Goal: Task Accomplishment & Management: Manage account settings

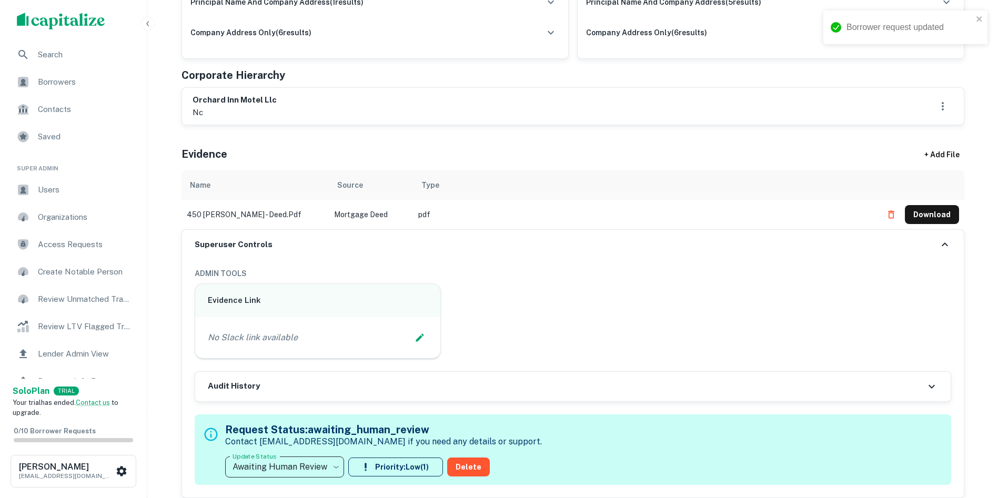
type input "**********"
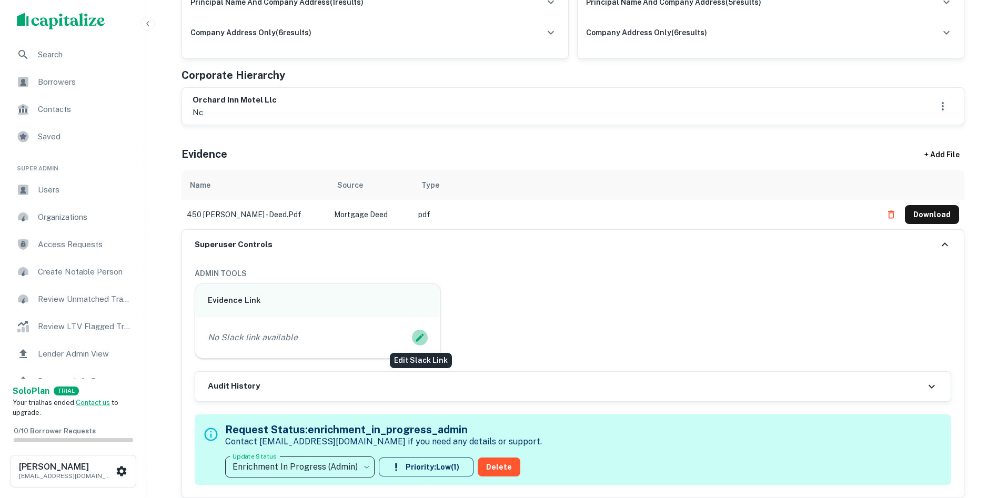
click at [417, 336] on icon "Edit Slack Link" at bounding box center [419, 337] width 11 height 11
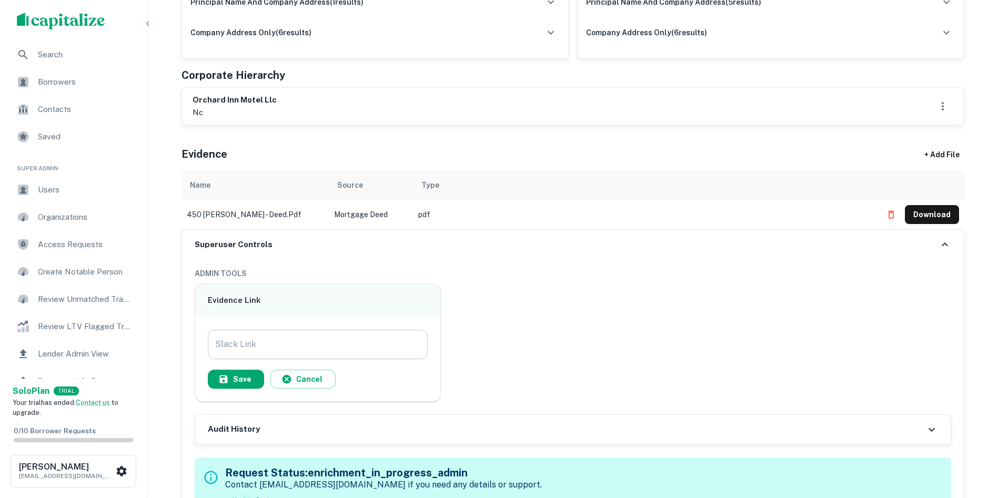
click at [356, 336] on input "Slack Link" at bounding box center [318, 344] width 220 height 29
paste input "**********"
type input "**********"
drag, startPoint x: 244, startPoint y: 375, endPoint x: 264, endPoint y: 375, distance: 20.5
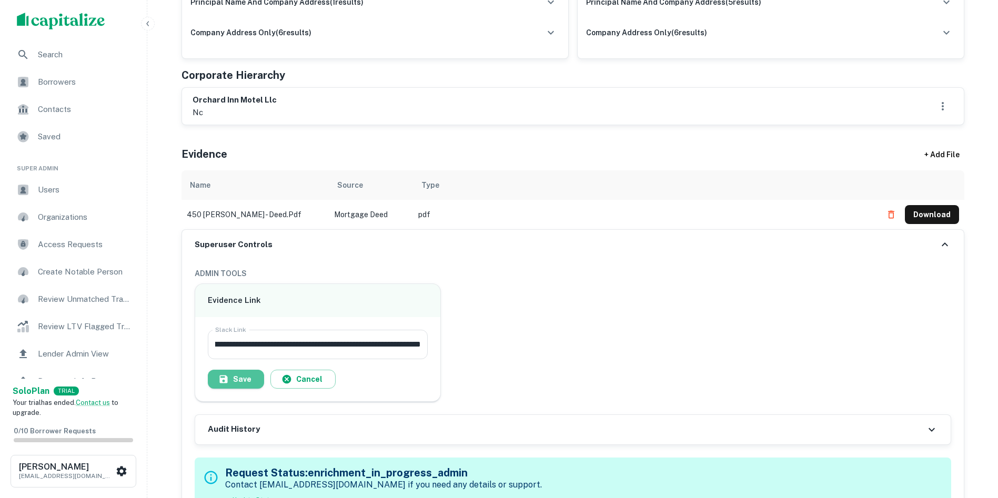
click at [242, 375] on button "Save" at bounding box center [236, 379] width 56 height 19
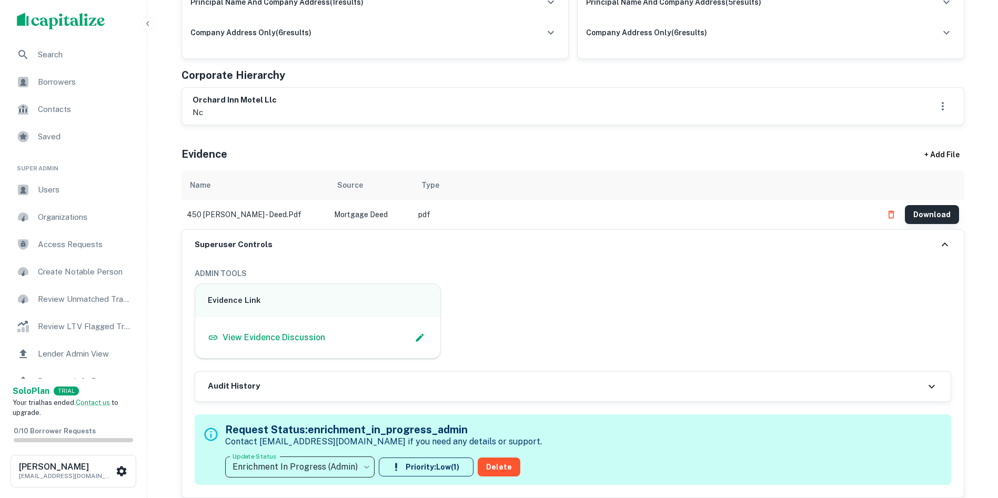
click at [929, 210] on button "Download" at bounding box center [932, 214] width 54 height 19
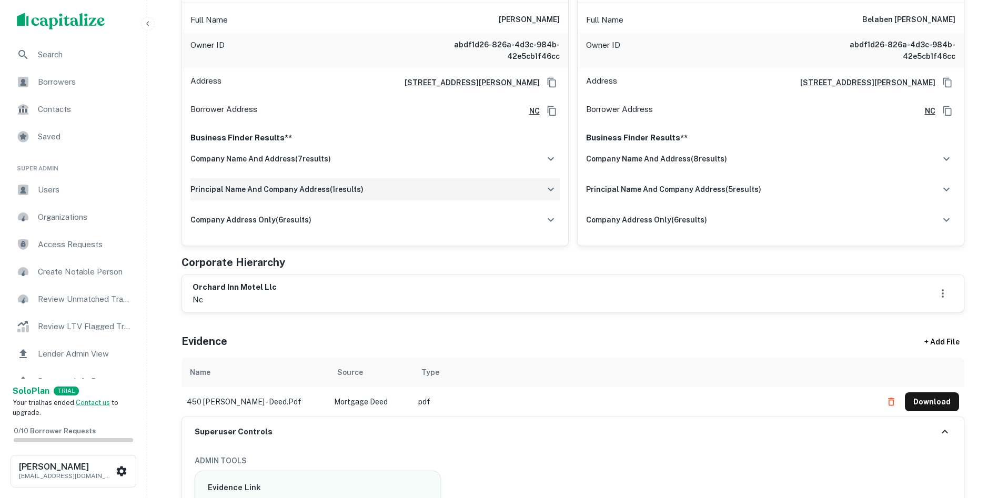
scroll to position [210, 0]
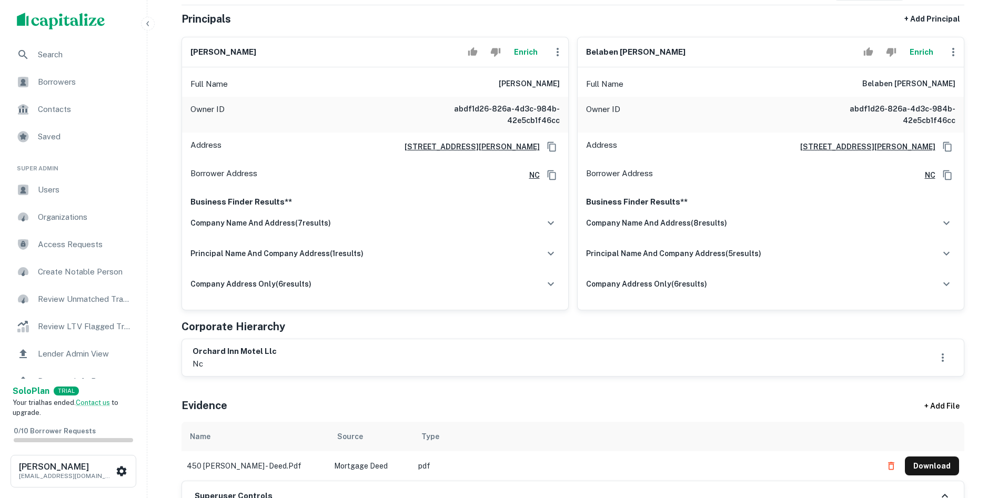
scroll to position [158, 0]
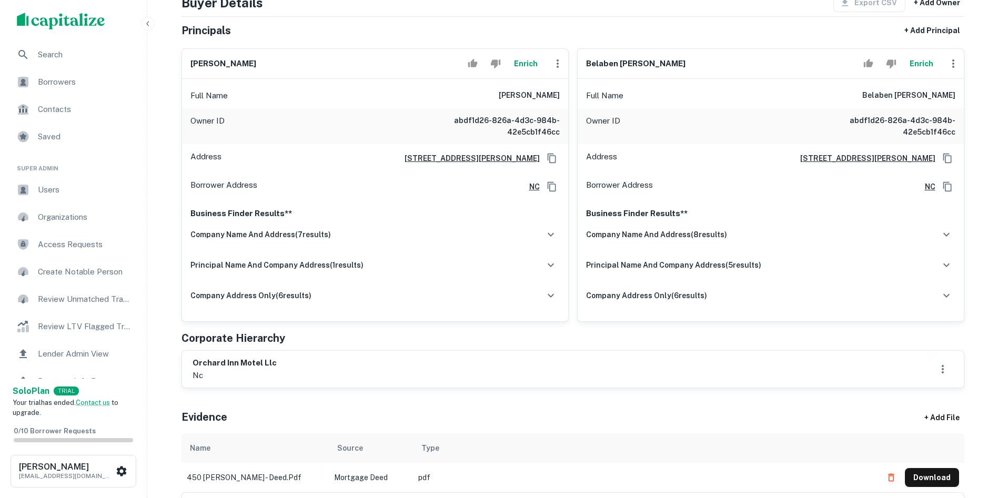
drag, startPoint x: 252, startPoint y: 360, endPoint x: 361, endPoint y: 392, distance: 114.2
click at [361, 392] on div "Principals found, AI now looking for contact information... Buyer Details Expor…" at bounding box center [572, 357] width 783 height 808
click at [244, 361] on h6 "orchard inn motel llc" at bounding box center [235, 363] width 84 height 12
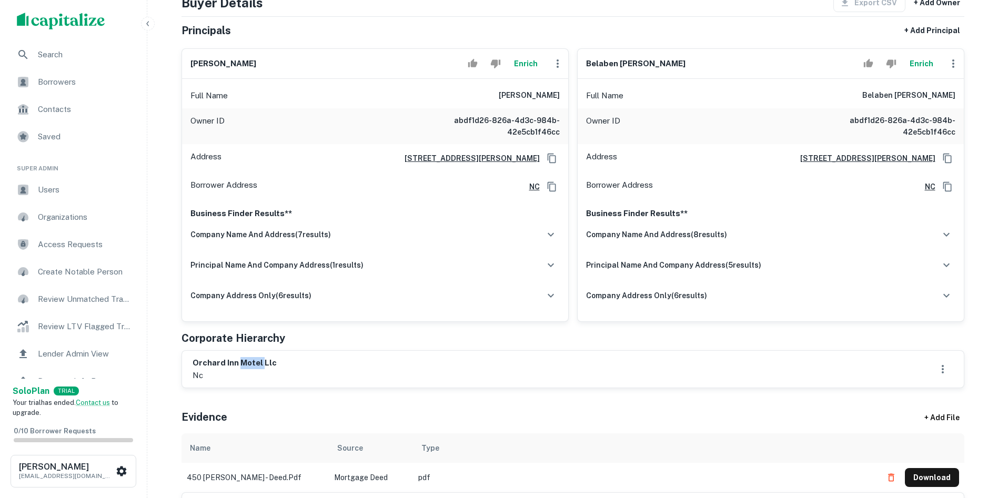
click at [244, 361] on h6 "orchard inn motel llc" at bounding box center [235, 363] width 84 height 12
click at [242, 360] on h6 "orchard inn motel llc" at bounding box center [235, 363] width 84 height 12
click at [556, 158] on icon "Copy Address" at bounding box center [552, 158] width 11 height 11
click at [205, 60] on h6 "miteshbhai g. patel" at bounding box center [223, 64] width 66 height 12
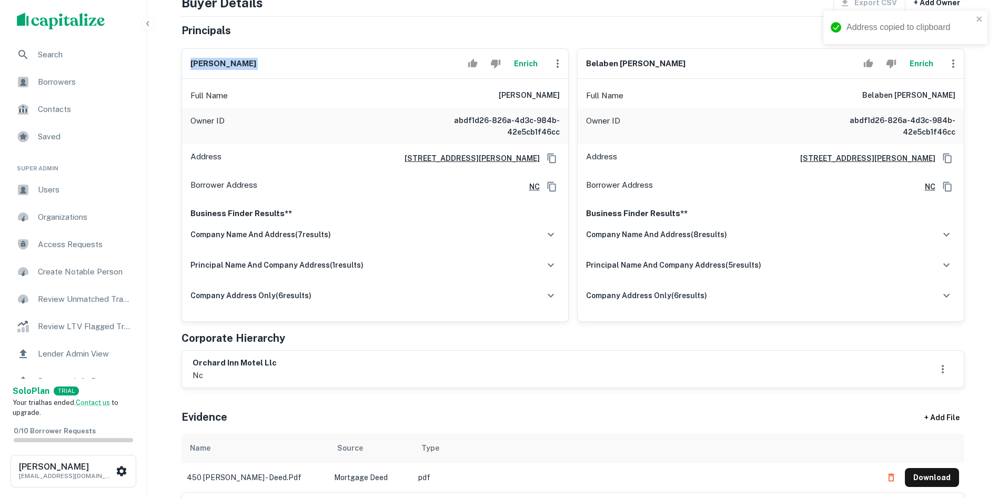
click at [205, 60] on h6 "miteshbhai g. patel" at bounding box center [223, 64] width 66 height 12
copy div "miteshbhai g. patel Enrich"
click at [561, 57] on icon "button" at bounding box center [557, 63] width 13 height 13
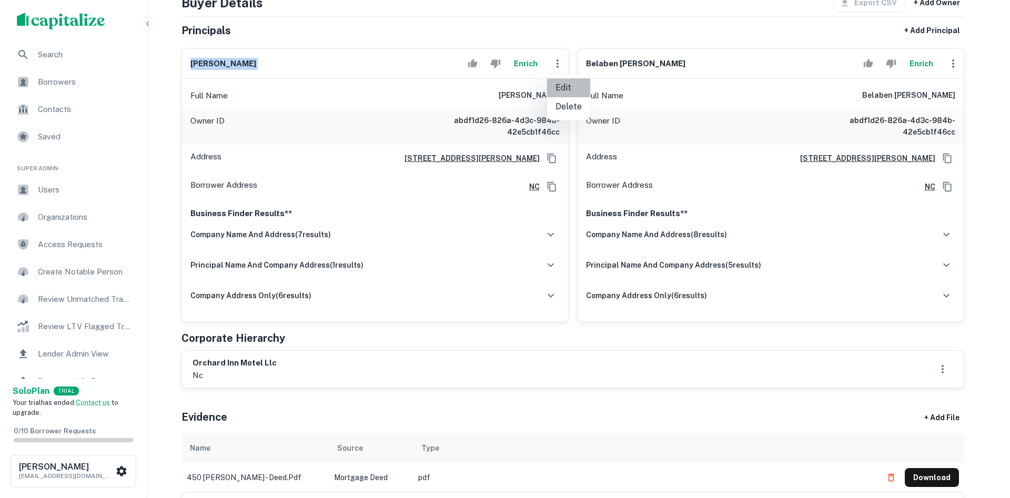
click at [555, 82] on li "Edit" at bounding box center [568, 87] width 43 height 19
select select "**"
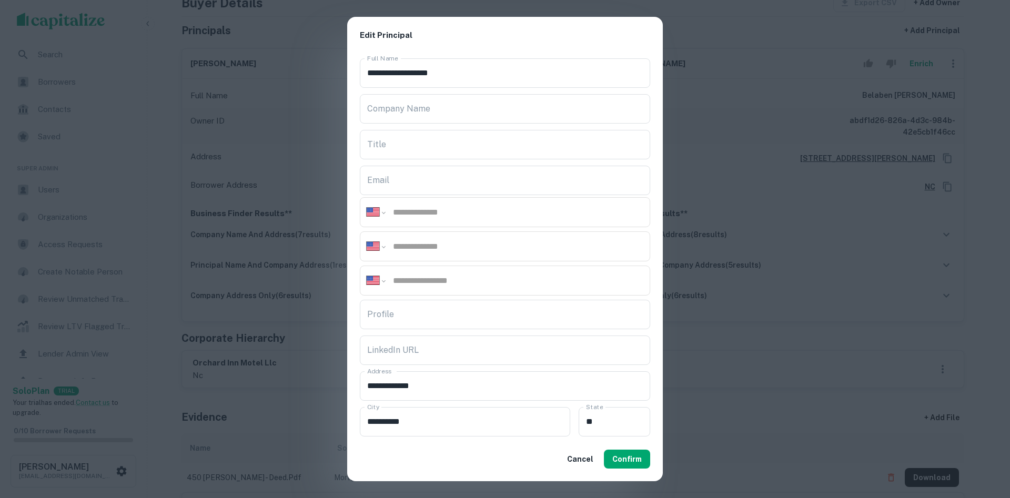
click at [498, 242] on input "tel" at bounding box center [517, 246] width 251 height 12
paste input "**********"
type input "**********"
click at [621, 459] on button "Confirm" at bounding box center [627, 459] width 46 height 19
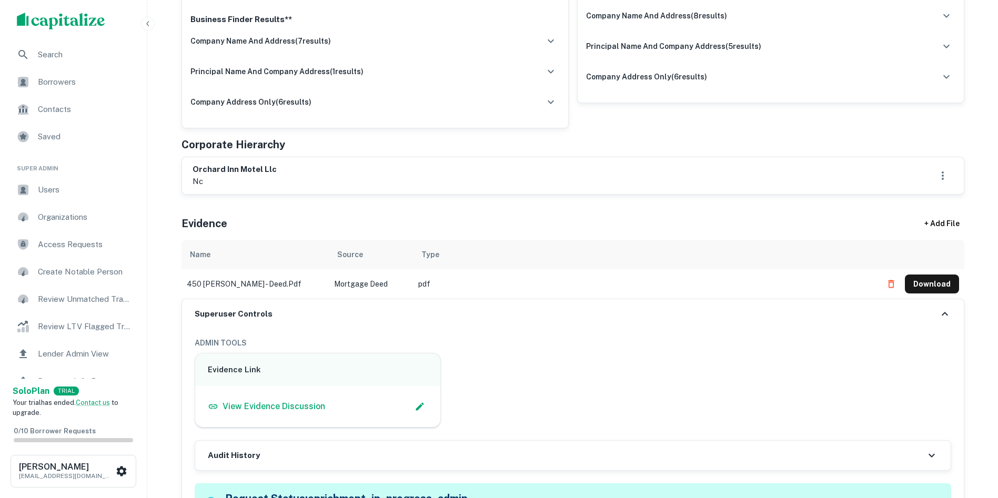
scroll to position [473, 0]
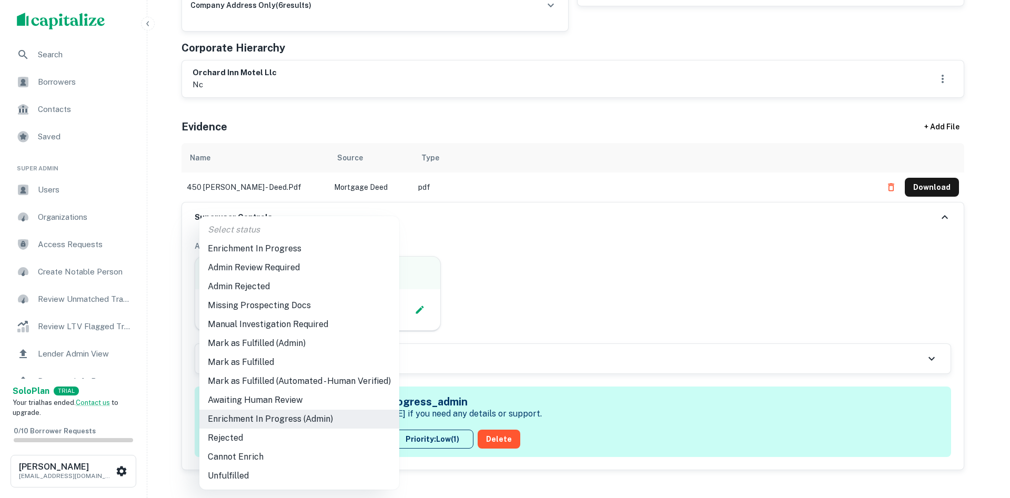
click at [313, 265] on li "Admin Review Required" at bounding box center [299, 267] width 200 height 19
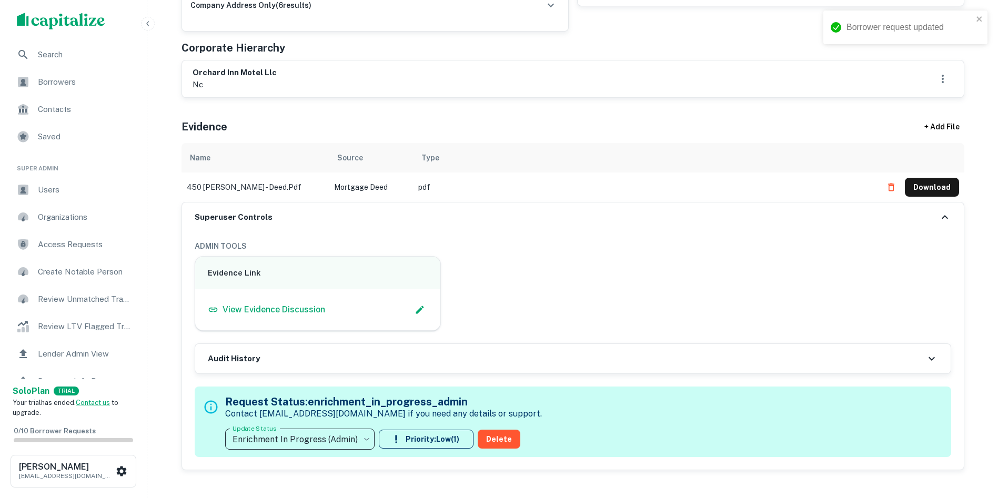
type input "**********"
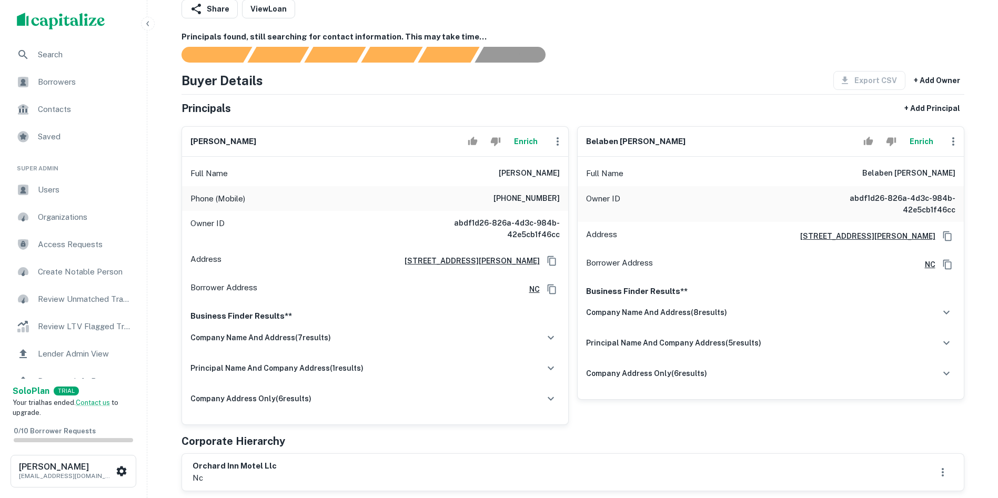
scroll to position [0, 0]
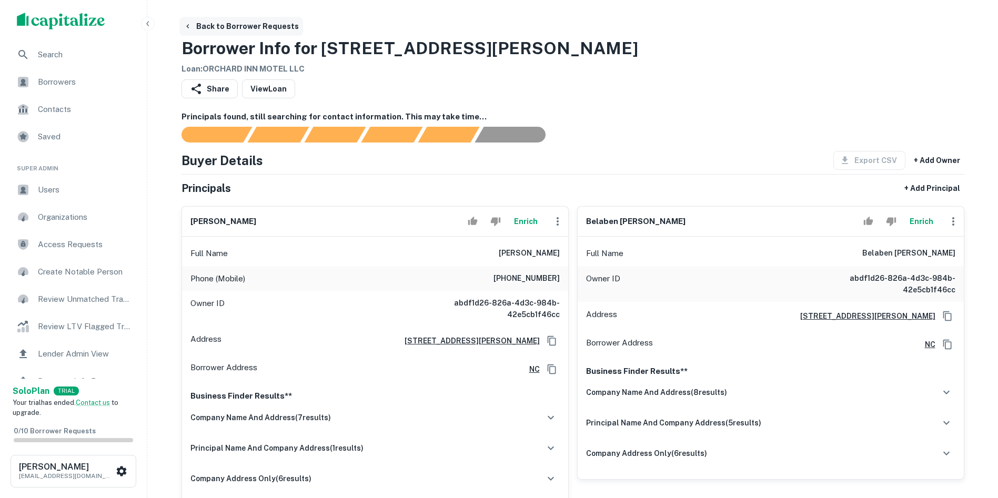
click at [198, 27] on button "Back to Borrower Requests" at bounding box center [241, 26] width 124 height 19
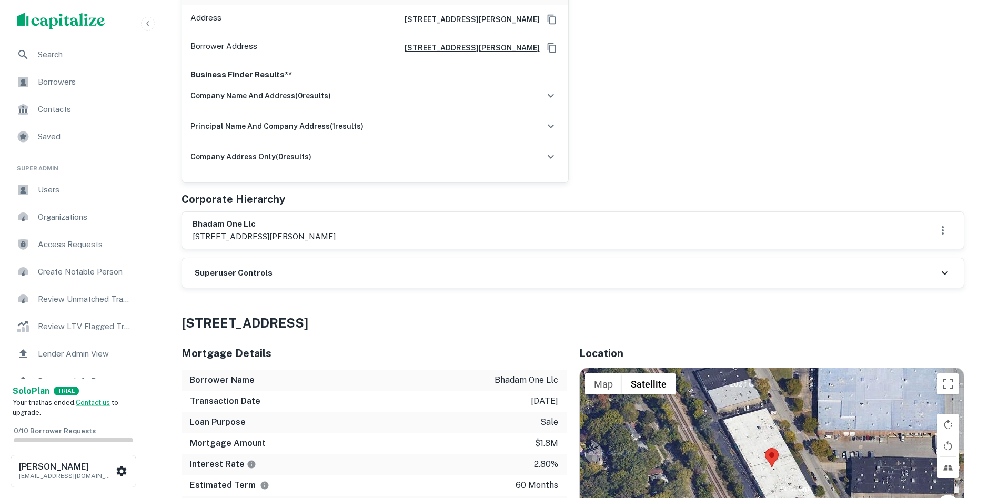
scroll to position [526, 0]
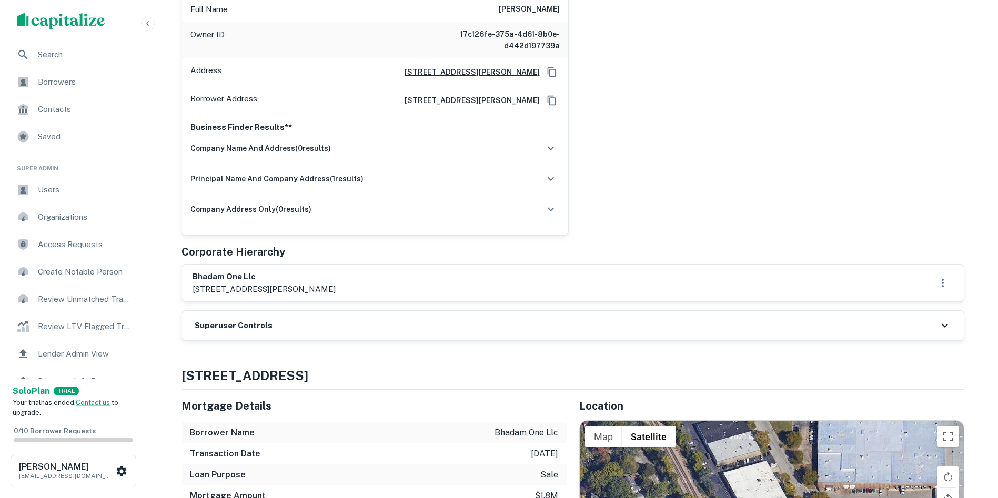
click at [236, 322] on h6 "Superuser Controls" at bounding box center [234, 326] width 78 height 12
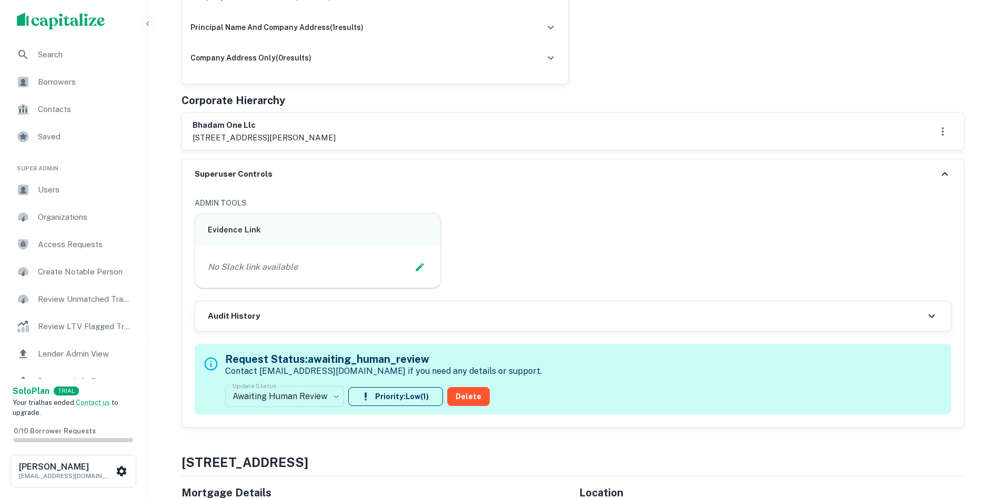
scroll to position [684, 0]
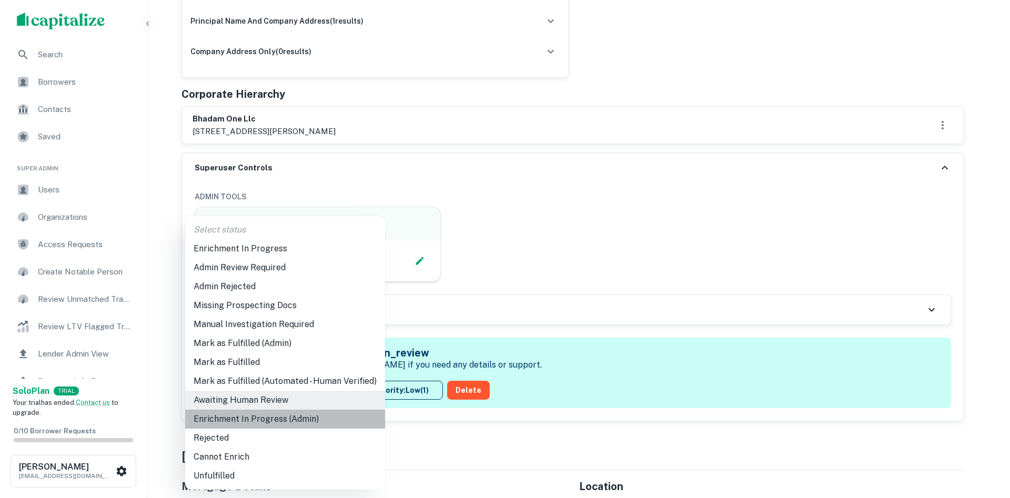
click at [292, 417] on li "Enrichment In Progress (Admin)" at bounding box center [285, 419] width 200 height 19
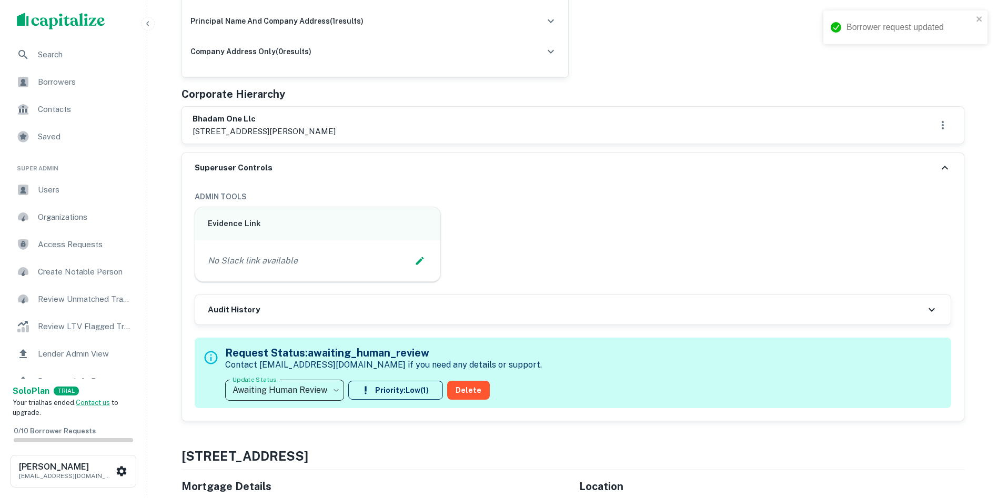
type input "**********"
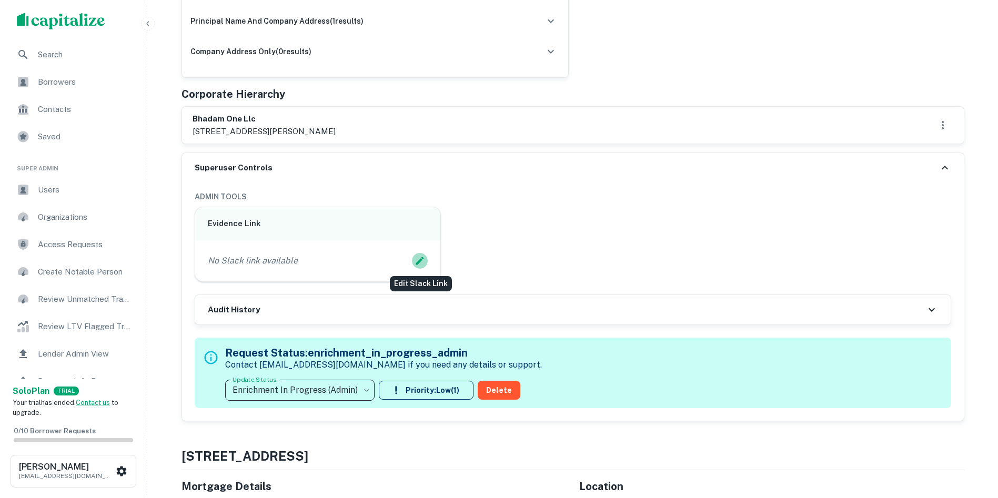
click at [415, 259] on icon "Edit Slack Link" at bounding box center [419, 261] width 11 height 11
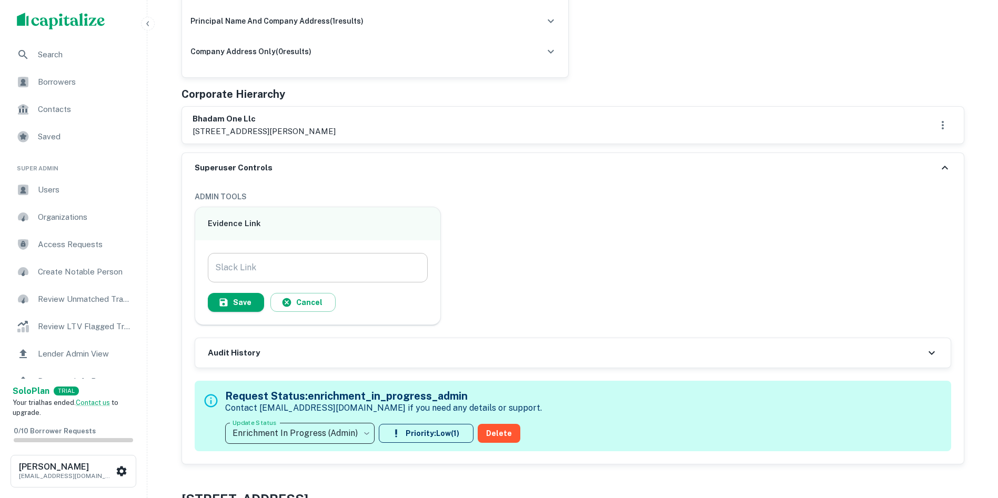
click at [350, 265] on input "Slack Link" at bounding box center [318, 267] width 220 height 29
paste input "**********"
type input "**********"
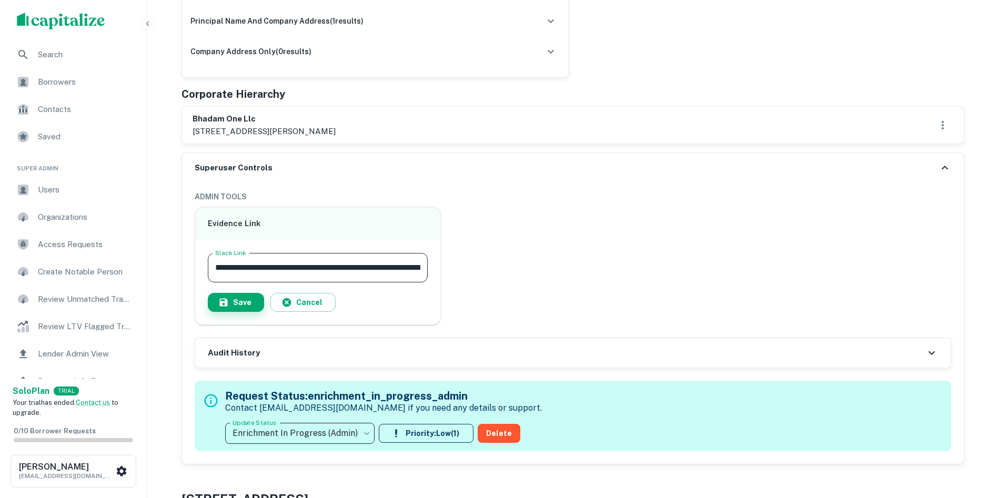
click at [254, 300] on button "Save" at bounding box center [236, 302] width 56 height 19
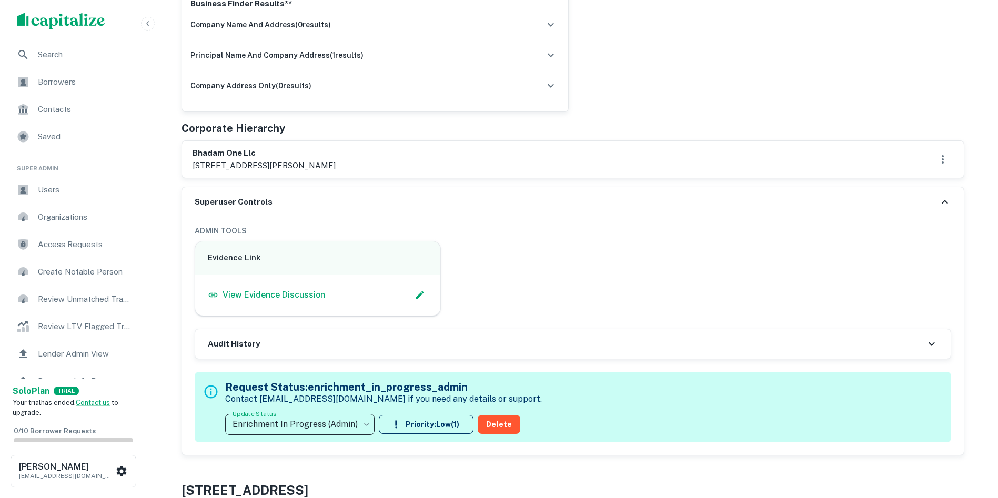
scroll to position [631, 0]
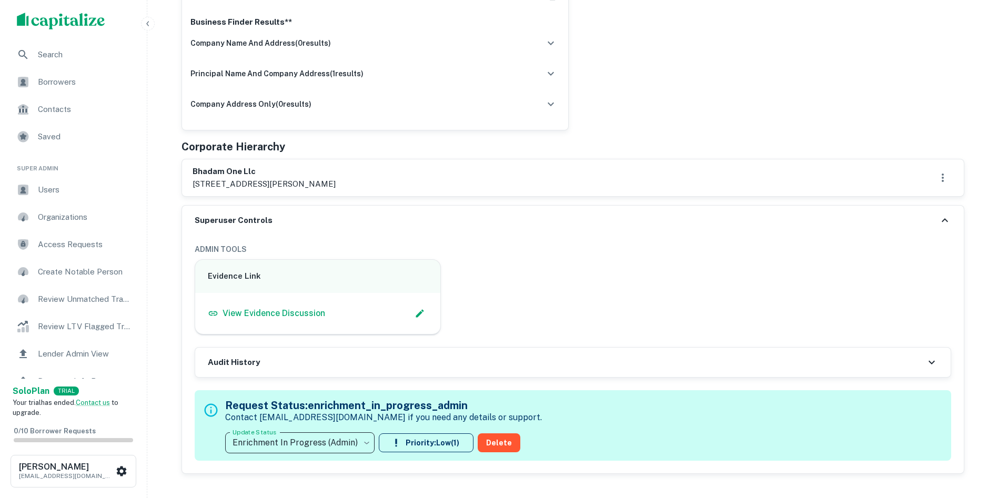
click at [213, 170] on h6 "bhadam one llc" at bounding box center [264, 172] width 143 height 12
drag, startPoint x: 275, startPoint y: 155, endPoint x: 209, endPoint y: 177, distance: 68.9
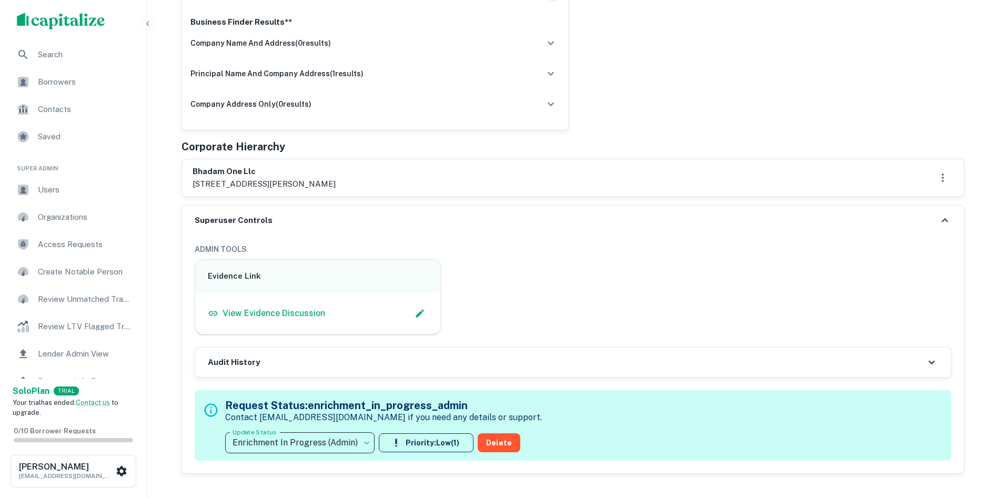
drag, startPoint x: 326, startPoint y: 150, endPoint x: 300, endPoint y: 159, distance: 26.8
click at [326, 147] on div "Corporate Hierarchy" at bounding box center [572, 147] width 783 height 16
click at [221, 166] on h6 "bhadam one llc" at bounding box center [264, 172] width 143 height 12
click at [215, 168] on h6 "bhadam one llc" at bounding box center [264, 172] width 143 height 12
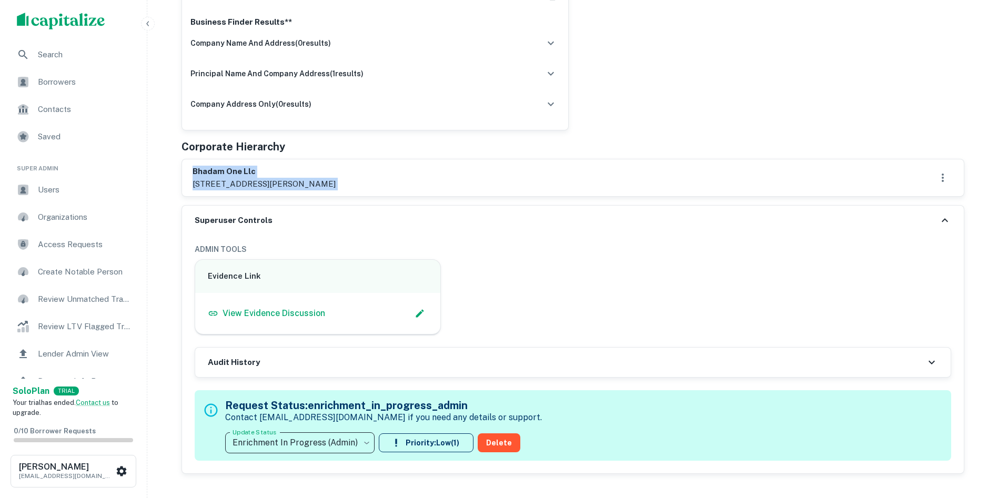
drag, startPoint x: 215, startPoint y: 168, endPoint x: 228, endPoint y: 177, distance: 15.5
click at [228, 177] on div "bhadam one llc 1111 hilary lane, highland park, il, 60035" at bounding box center [264, 178] width 143 height 24
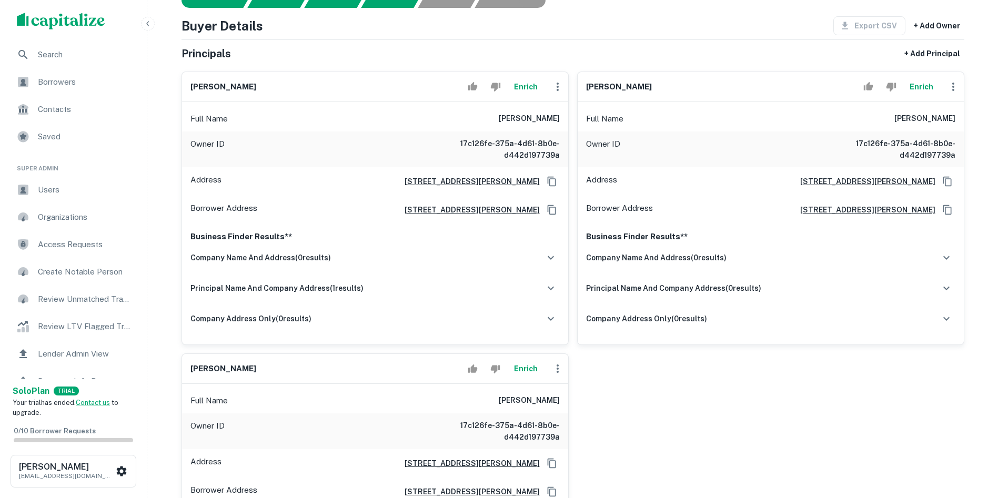
scroll to position [53, 0]
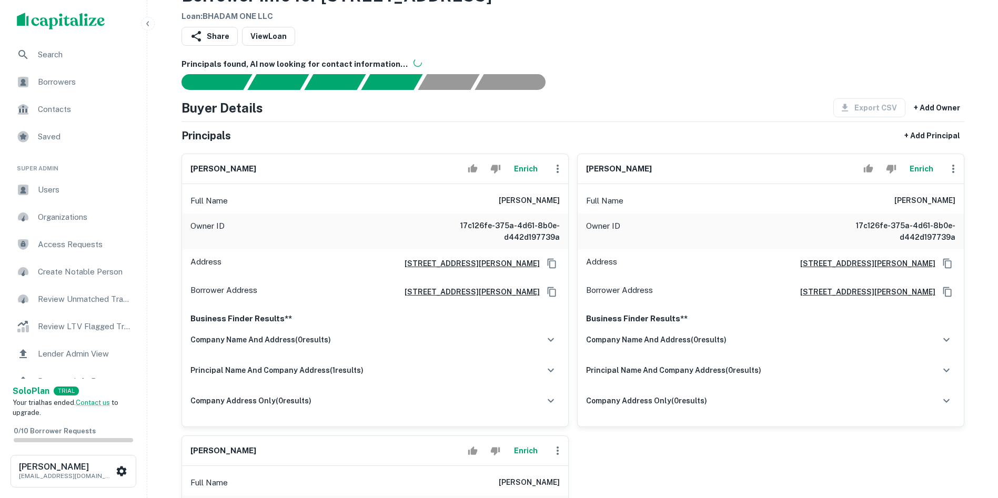
click at [605, 169] on h6 "mahesh n patel" at bounding box center [619, 169] width 66 height 12
copy div "mahesh n patel Enrich"
click at [954, 169] on icon "button" at bounding box center [953, 169] width 13 height 13
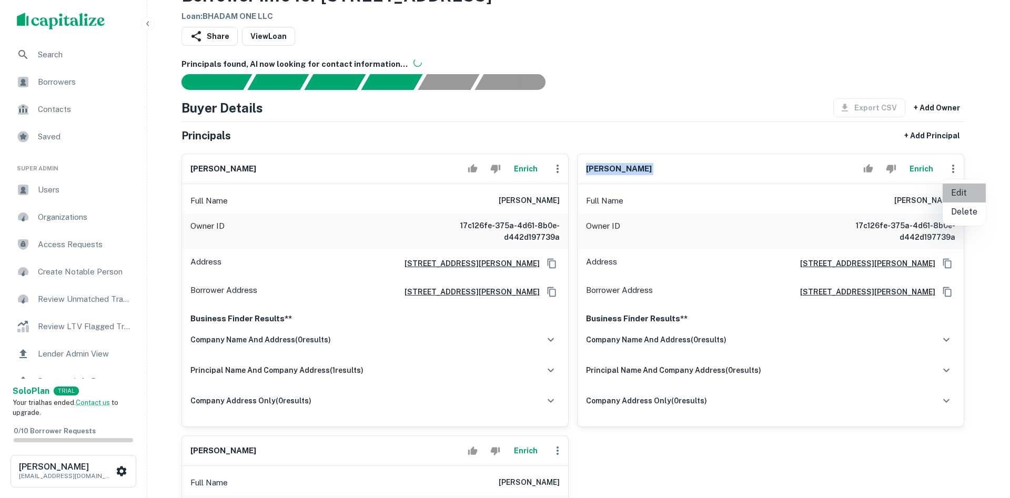
click at [969, 194] on li "Edit" at bounding box center [964, 193] width 43 height 19
select select "**"
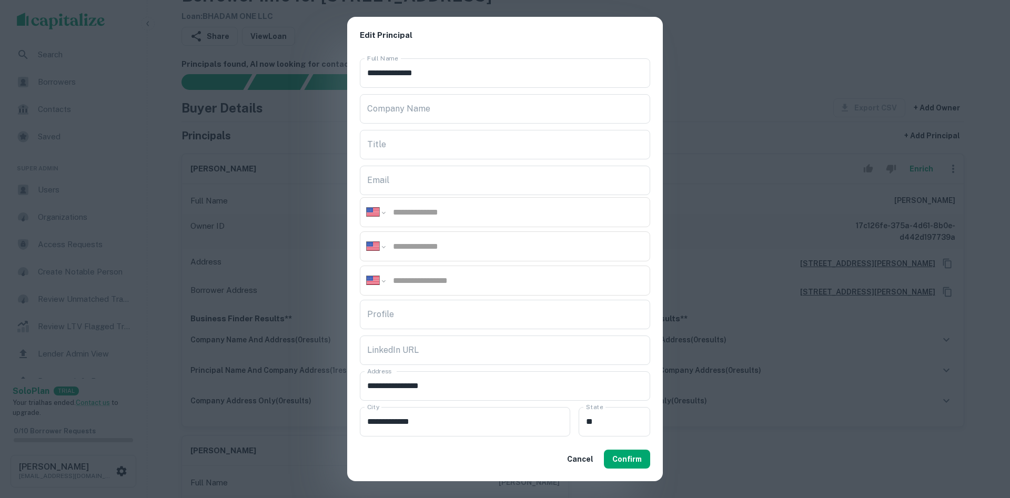
click at [433, 245] on input "tel" at bounding box center [517, 246] width 251 height 12
paste input "**********"
type input "**********"
click at [458, 213] on input "tel" at bounding box center [517, 212] width 251 height 12
paste input "**********"
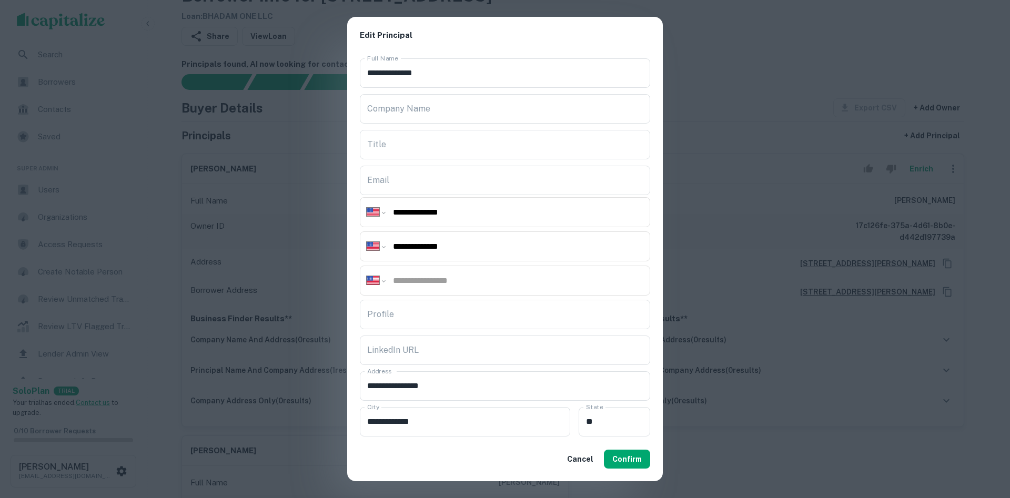
type input "**********"
click at [450, 278] on input "tel" at bounding box center [517, 281] width 251 height 12
paste input "**********"
type input "**********"
click at [615, 458] on button "Confirm" at bounding box center [627, 459] width 46 height 19
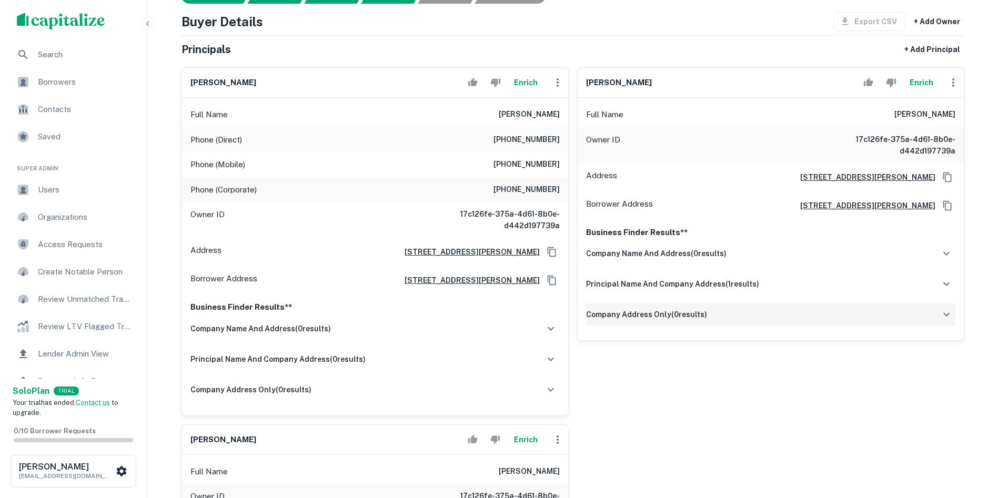
scroll to position [158, 0]
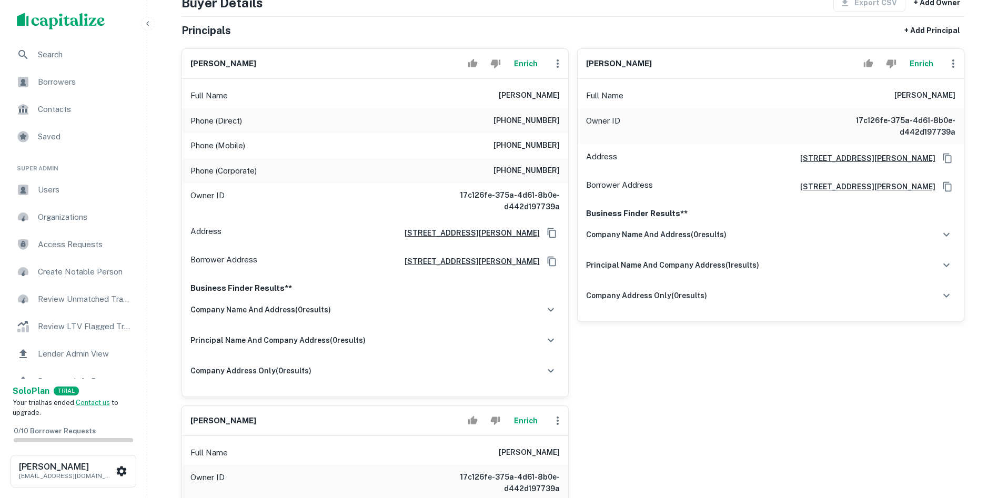
click at [217, 65] on h6 "mahesh n patel" at bounding box center [223, 64] width 66 height 12
copy div "mahesh n patel Enrich"
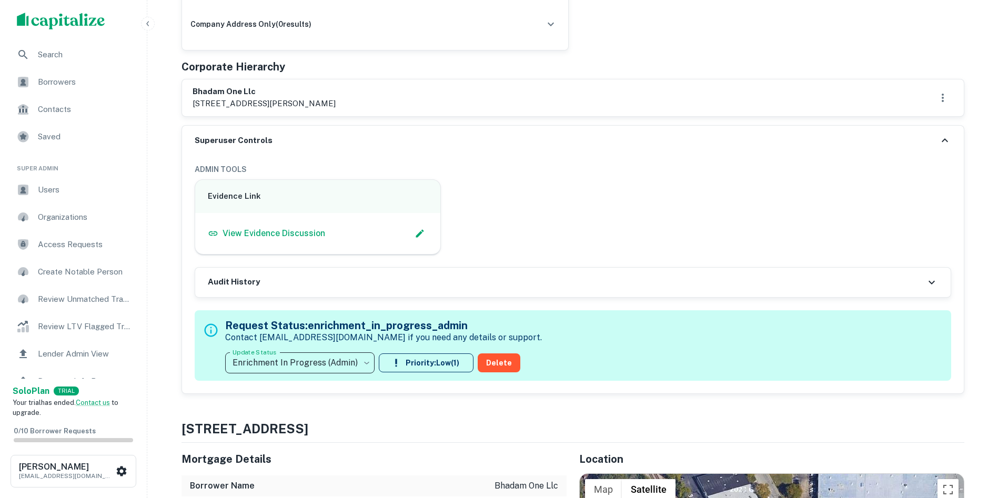
scroll to position [789, 0]
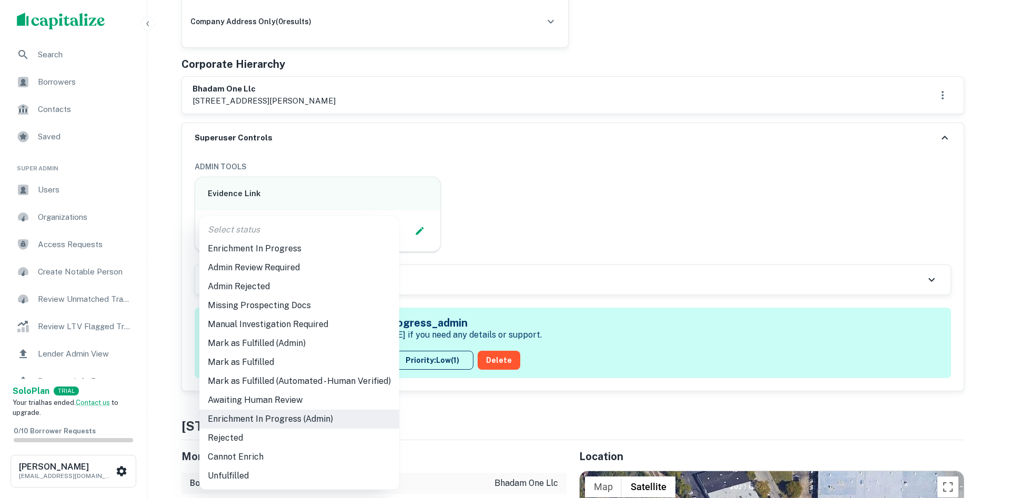
click at [300, 264] on li "Admin Review Required" at bounding box center [299, 267] width 200 height 19
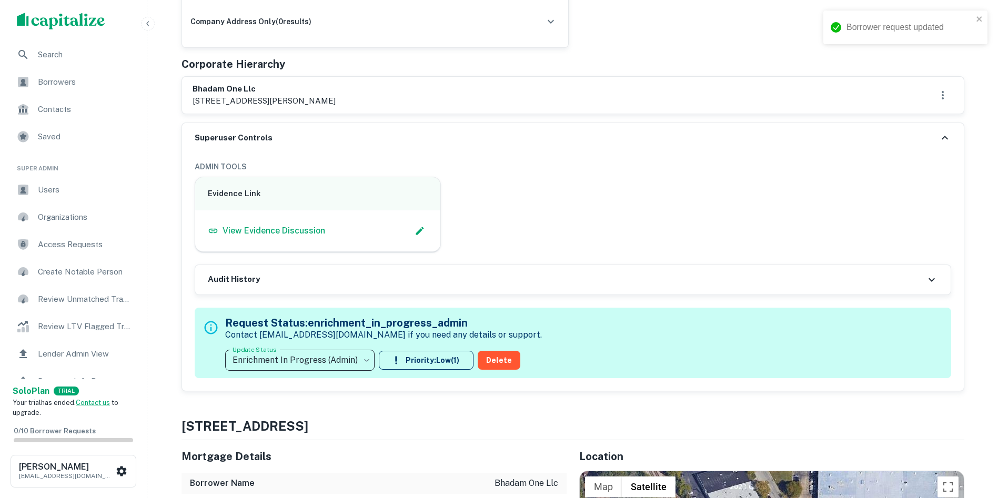
type input "**********"
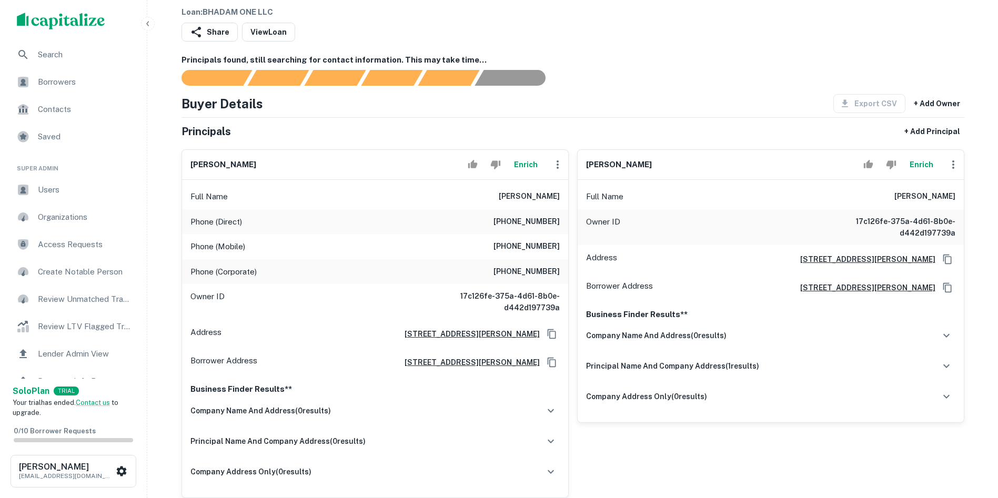
scroll to position [0, 0]
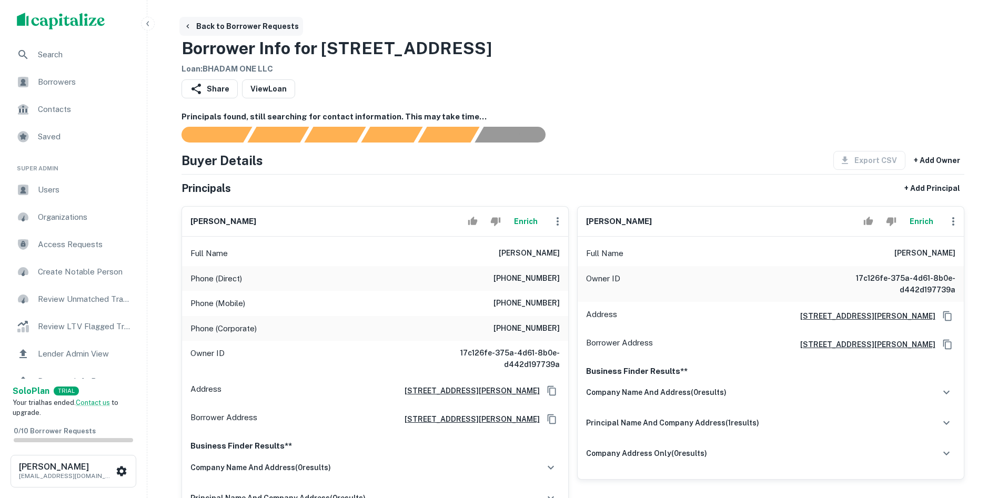
click at [194, 25] on button "Back to Borrower Requests" at bounding box center [241, 26] width 124 height 19
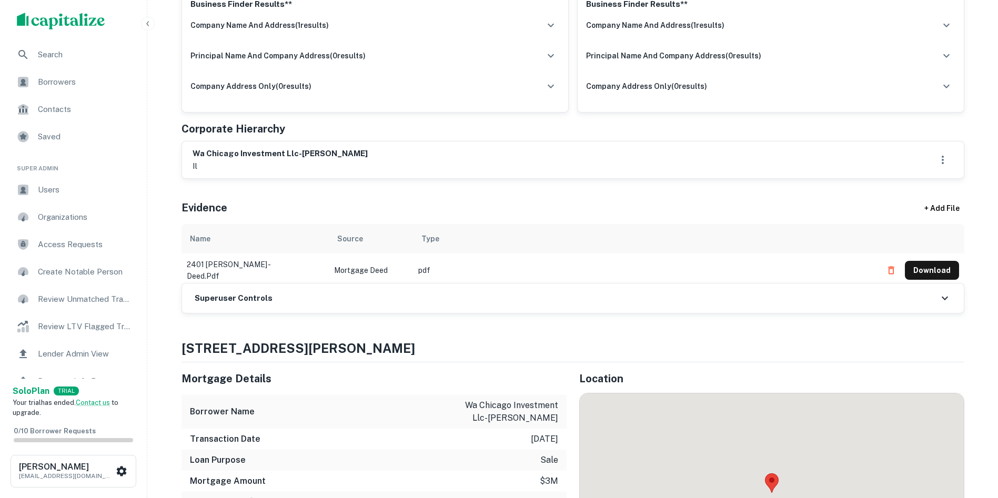
scroll to position [368, 0]
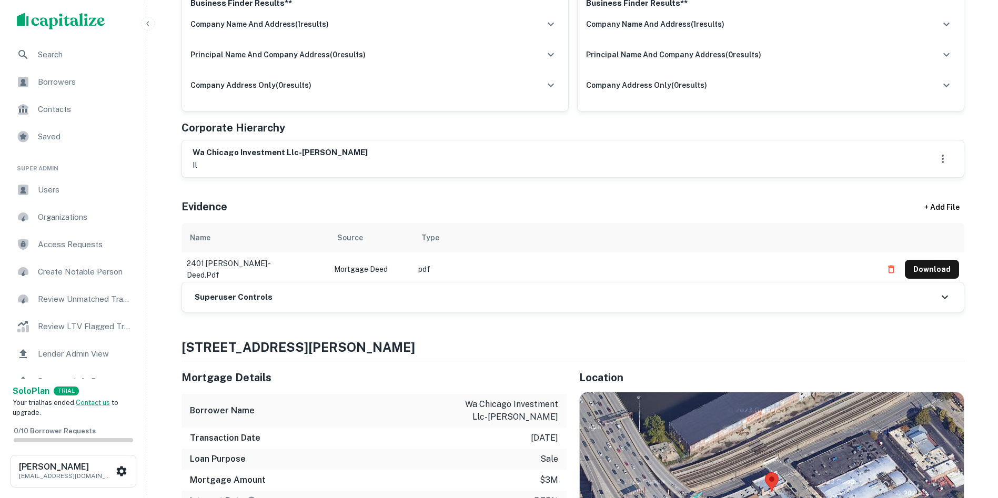
click at [212, 297] on h6 "Superuser Controls" at bounding box center [234, 297] width 78 height 12
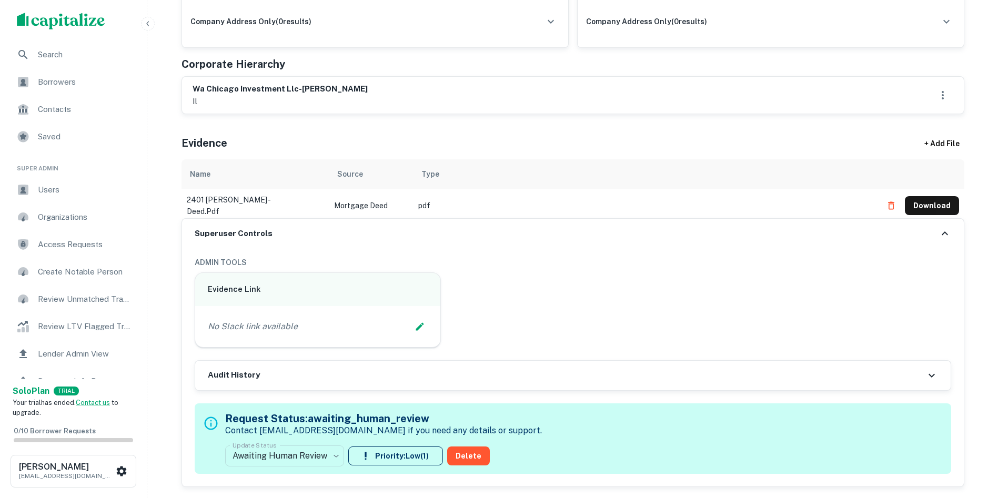
scroll to position [526, 0]
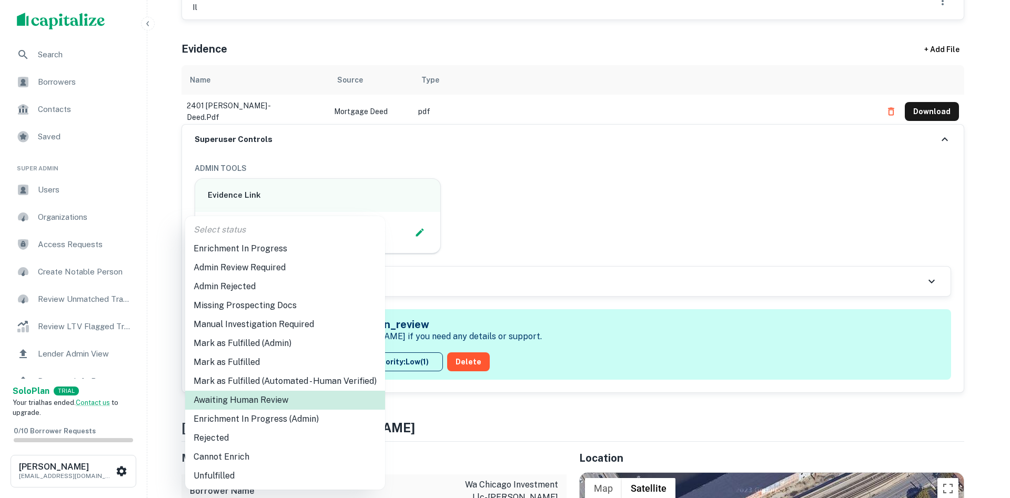
click at [289, 422] on li "Enrichment In Progress (Admin)" at bounding box center [285, 419] width 200 height 19
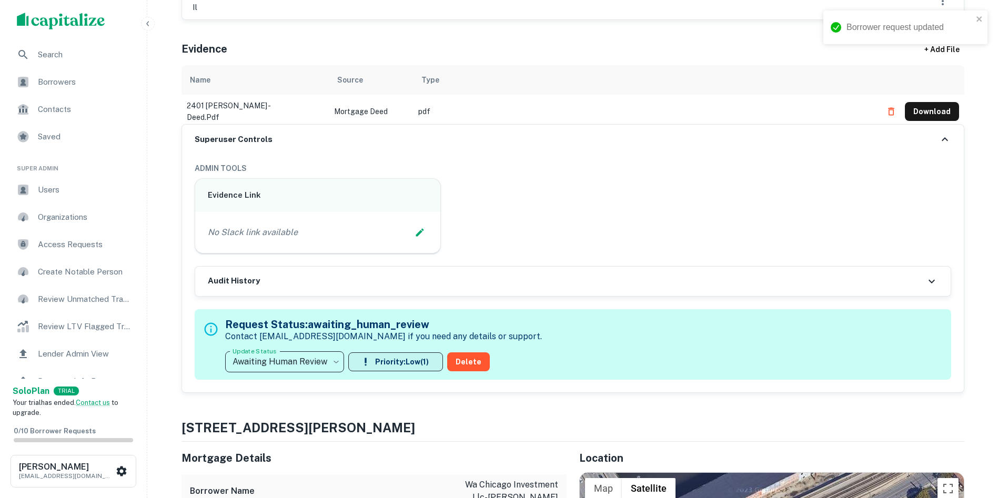
type input "**********"
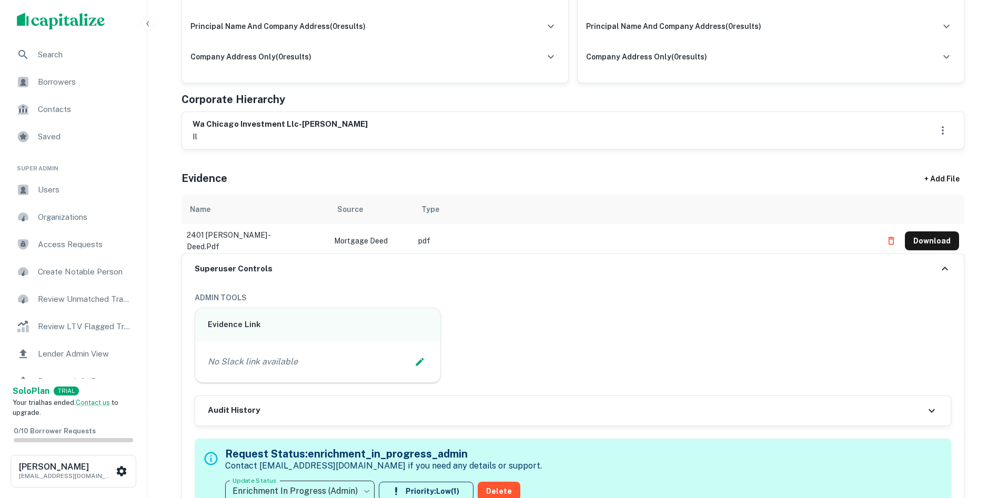
scroll to position [421, 0]
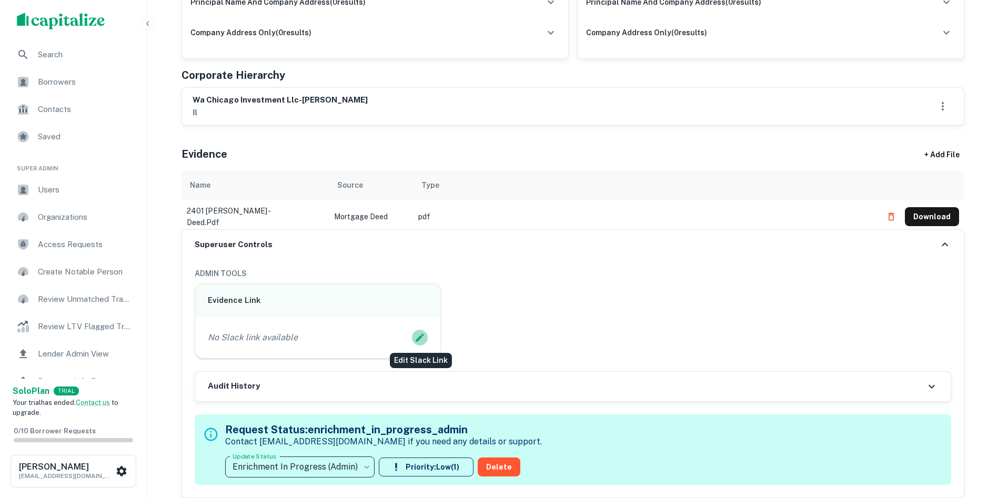
click at [421, 340] on icon "Edit Slack Link" at bounding box center [419, 337] width 11 height 11
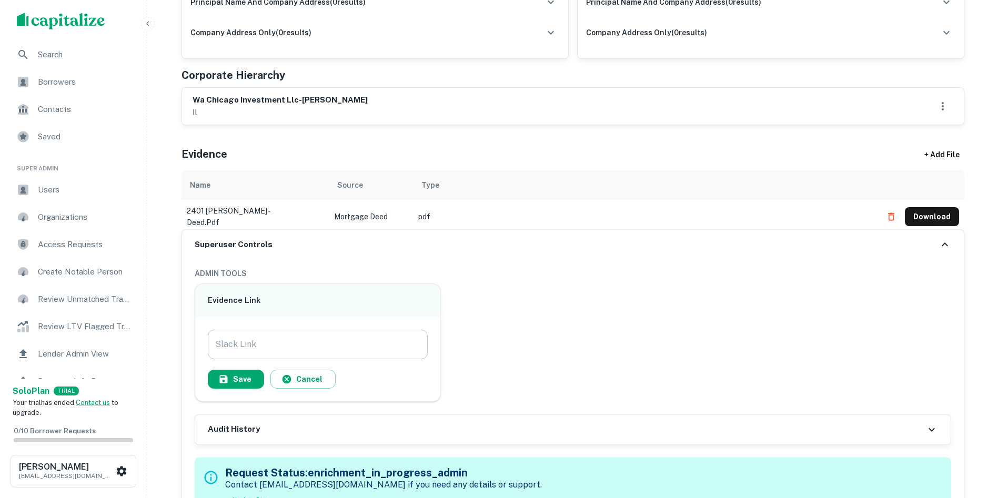
click at [290, 352] on input "Slack Link" at bounding box center [318, 344] width 220 height 29
paste input "**********"
type input "**********"
click at [242, 378] on button "Save" at bounding box center [236, 379] width 56 height 19
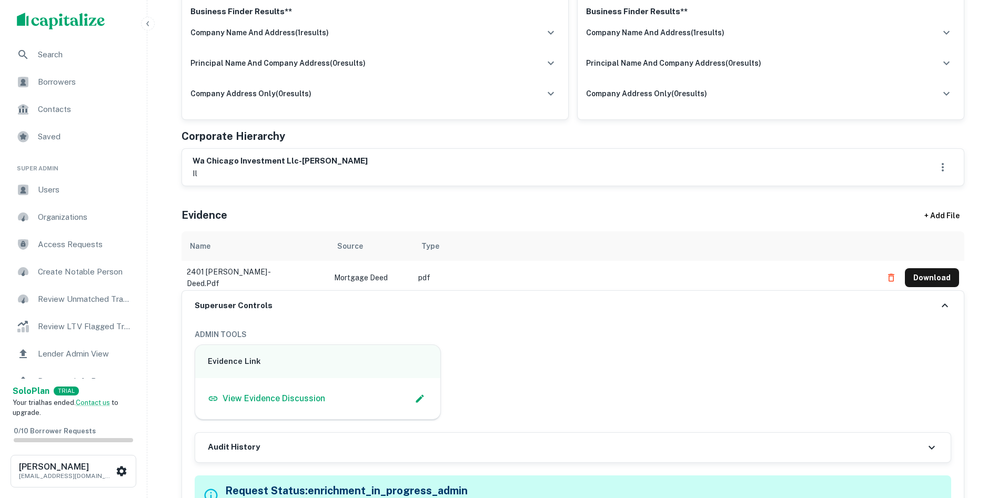
scroll to position [316, 0]
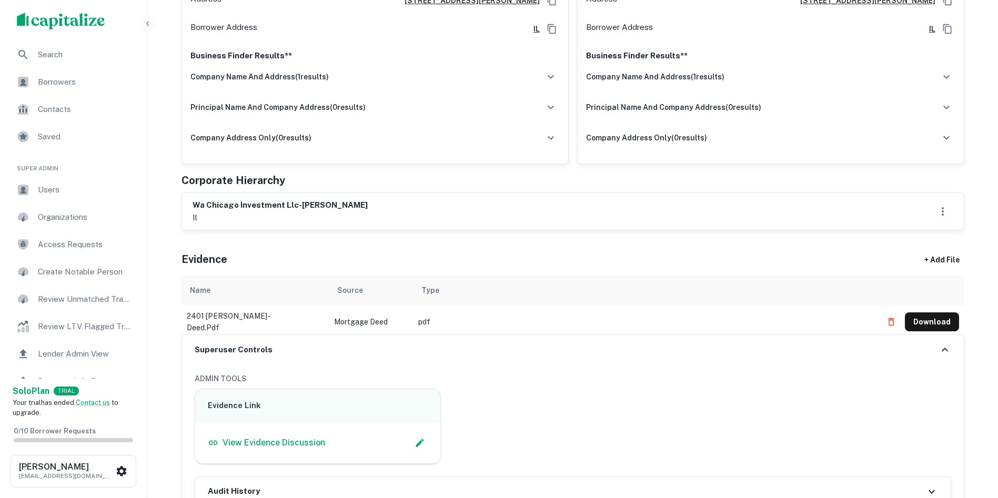
drag, startPoint x: 935, startPoint y: 313, endPoint x: 938, endPoint y: 304, distance: 10.7
click at [935, 313] on button "Download" at bounding box center [932, 321] width 54 height 19
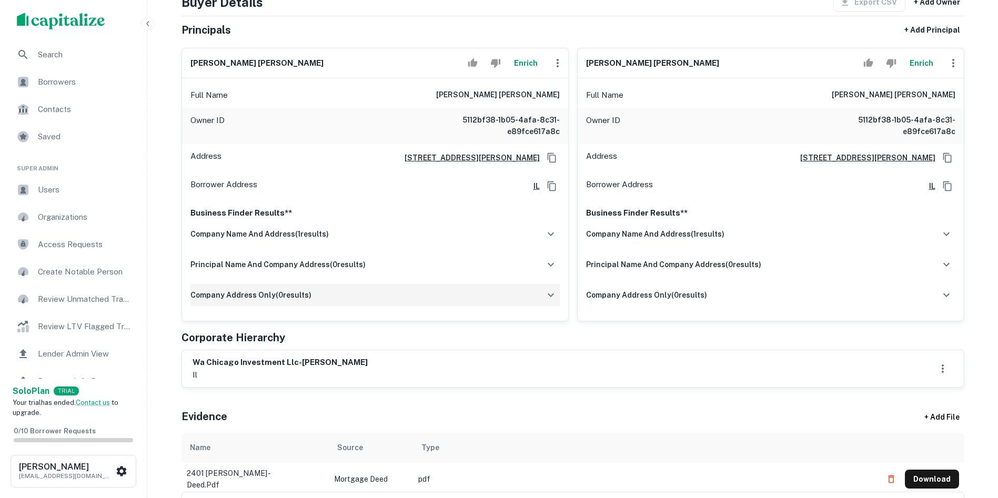
scroll to position [158, 0]
click at [959, 181] on div "Borrower Address IL" at bounding box center [771, 187] width 386 height 28
click at [251, 363] on h6 "wa chicago investment llc-[PERSON_NAME]" at bounding box center [280, 363] width 175 height 12
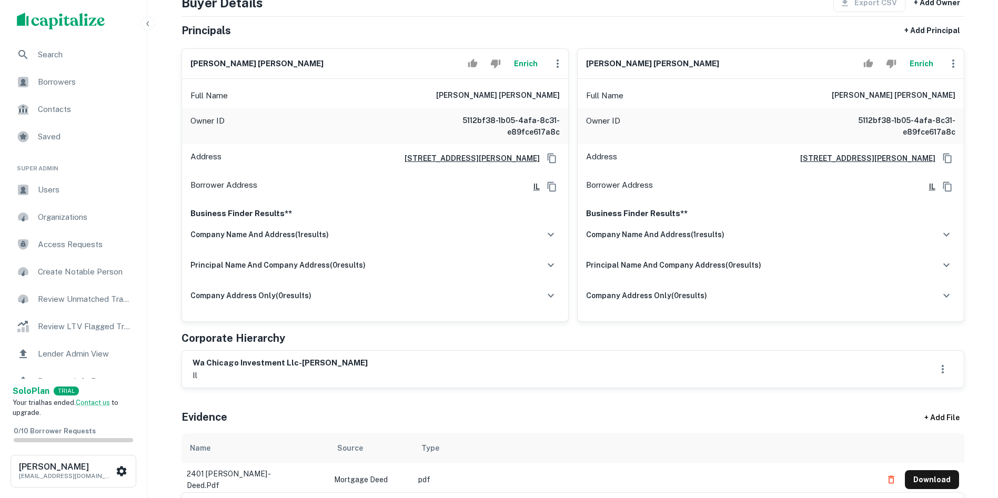
click at [605, 66] on h6 "[PERSON_NAME] [PERSON_NAME]" at bounding box center [652, 64] width 133 height 12
click at [208, 62] on h6 "[PERSON_NAME] [PERSON_NAME]" at bounding box center [256, 64] width 133 height 12
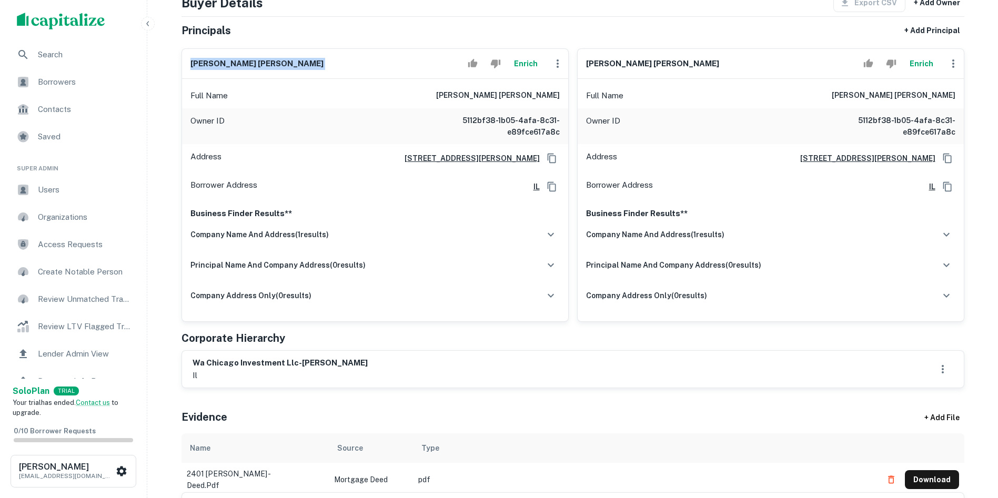
click at [208, 62] on h6 "[PERSON_NAME] [PERSON_NAME]" at bounding box center [256, 64] width 133 height 12
click at [630, 60] on h6 "[PERSON_NAME] [PERSON_NAME]" at bounding box center [652, 64] width 133 height 12
copy div "wendy peiyi mui Enrich"
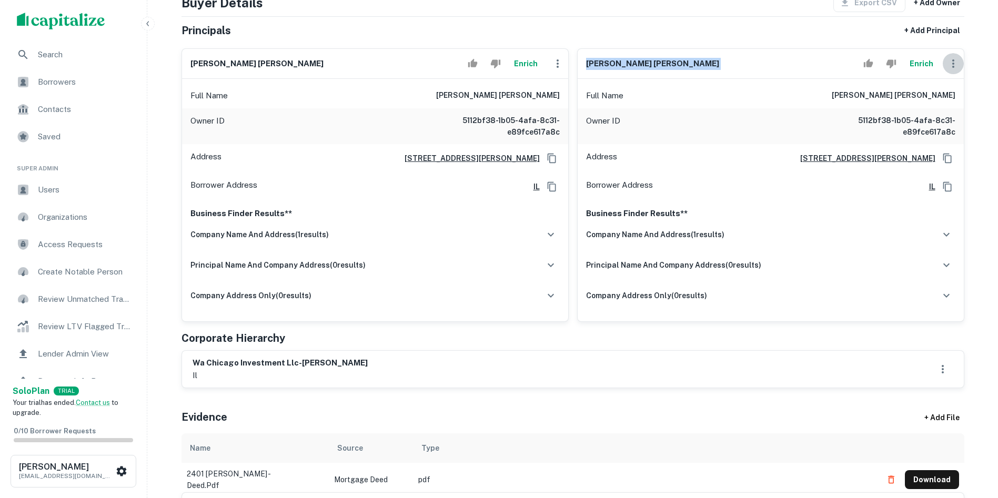
click at [950, 63] on icon "button" at bounding box center [953, 63] width 13 height 13
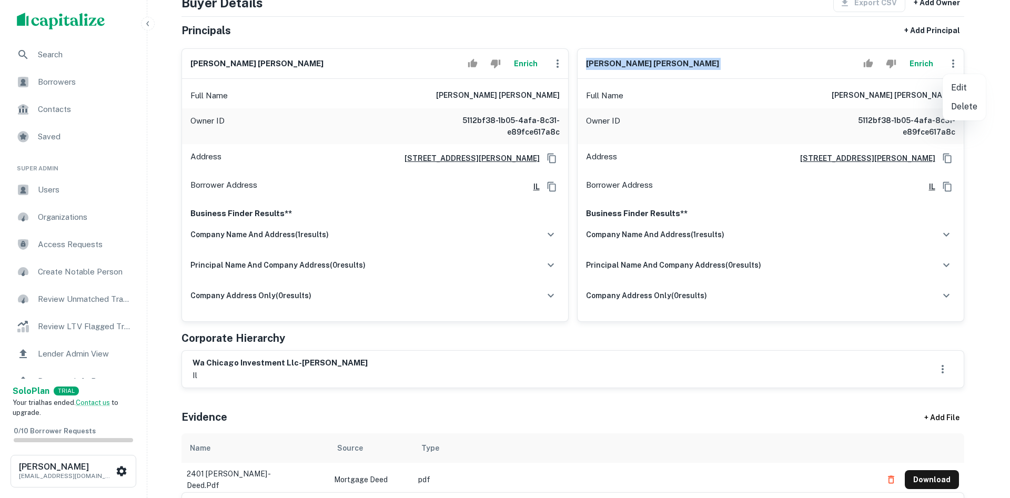
click at [958, 87] on li "Edit" at bounding box center [964, 87] width 43 height 19
select select "**"
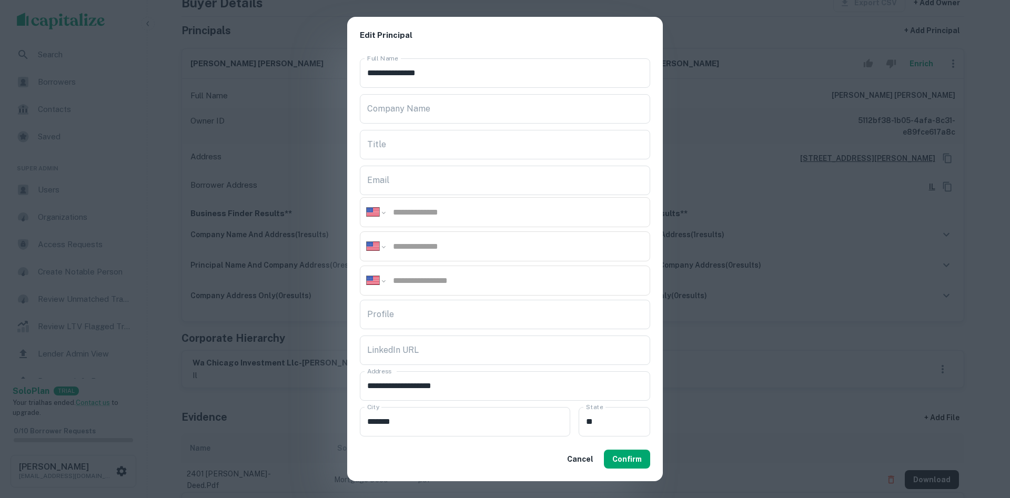
click at [498, 240] on input "tel" at bounding box center [517, 246] width 251 height 12
paste input "**********"
type input "**********"
click at [633, 459] on button "Confirm" at bounding box center [627, 459] width 46 height 19
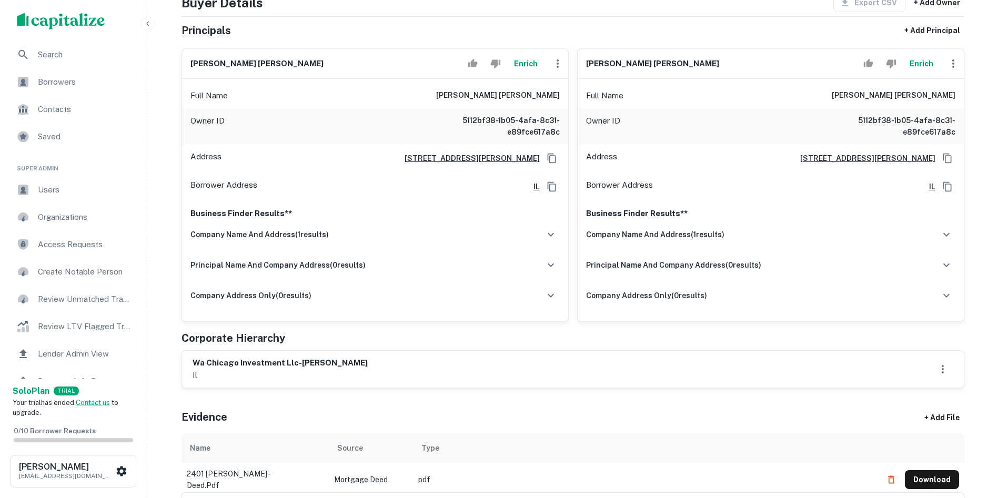
click at [957, 61] on icon "button" at bounding box center [953, 63] width 13 height 13
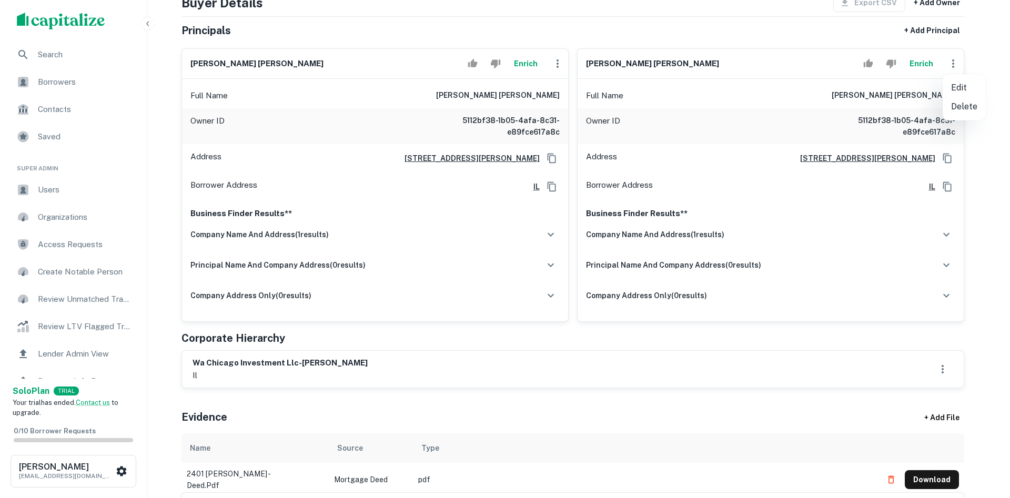
click at [963, 88] on li "Edit" at bounding box center [964, 87] width 43 height 19
select select "**"
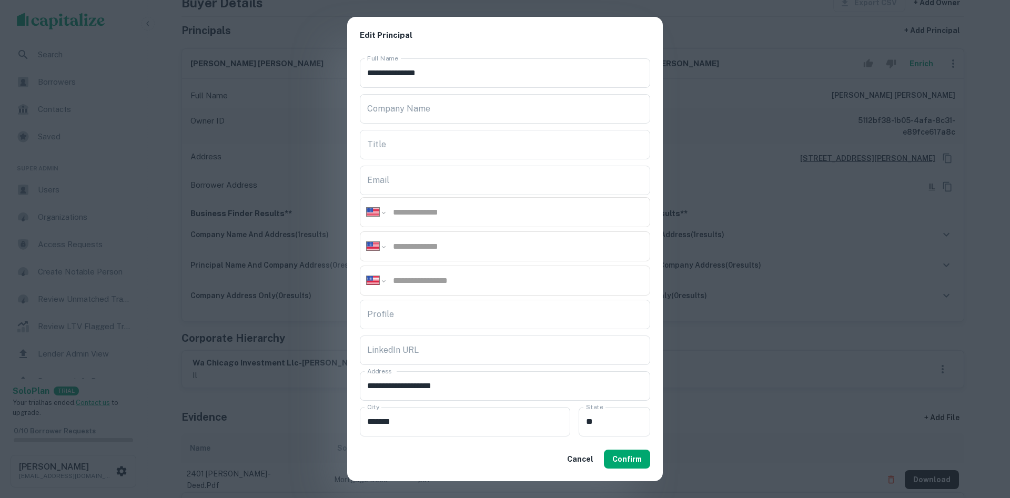
click at [560, 242] on input "tel" at bounding box center [517, 246] width 251 height 12
paste input "**********"
type input "**********"
drag, startPoint x: 621, startPoint y: 458, endPoint x: 628, endPoint y: 453, distance: 9.0
click at [622, 458] on button "Confirm" at bounding box center [627, 459] width 46 height 19
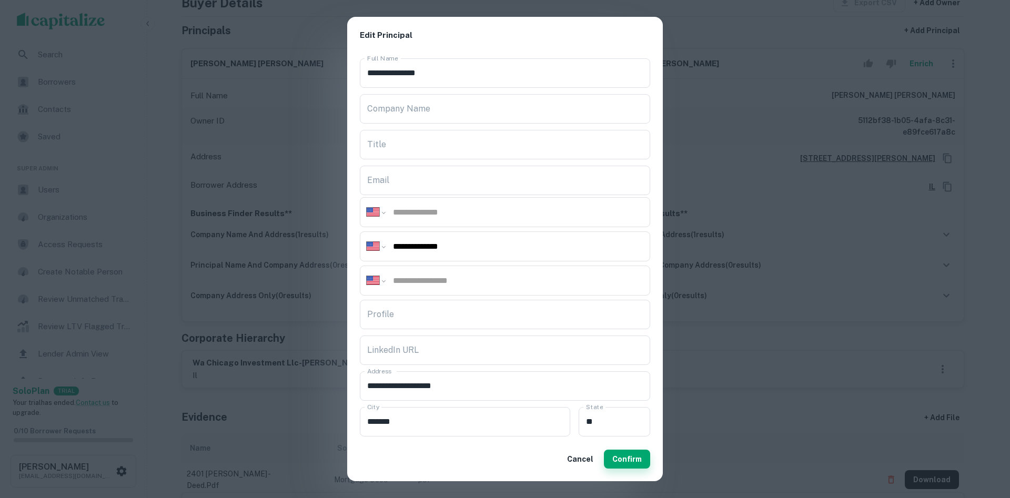
click at [628, 458] on button "Confirm" at bounding box center [627, 459] width 46 height 19
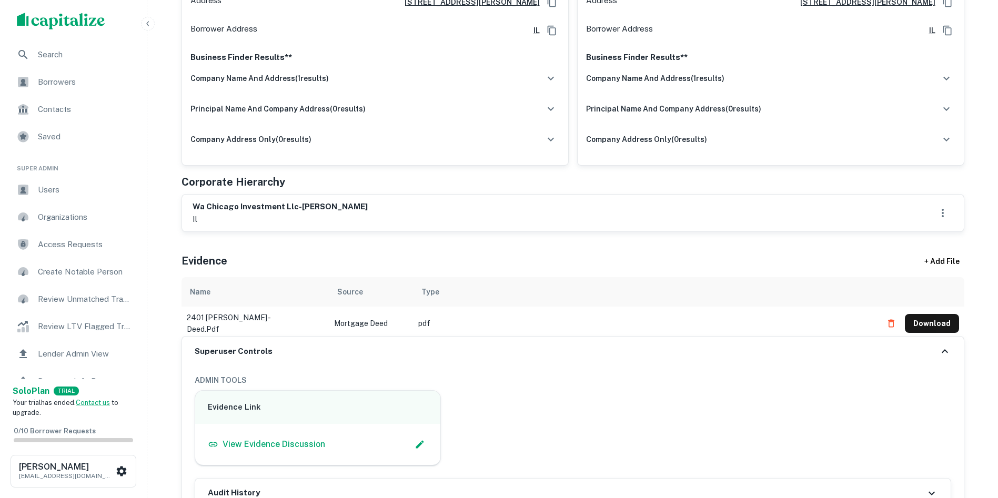
scroll to position [263, 0]
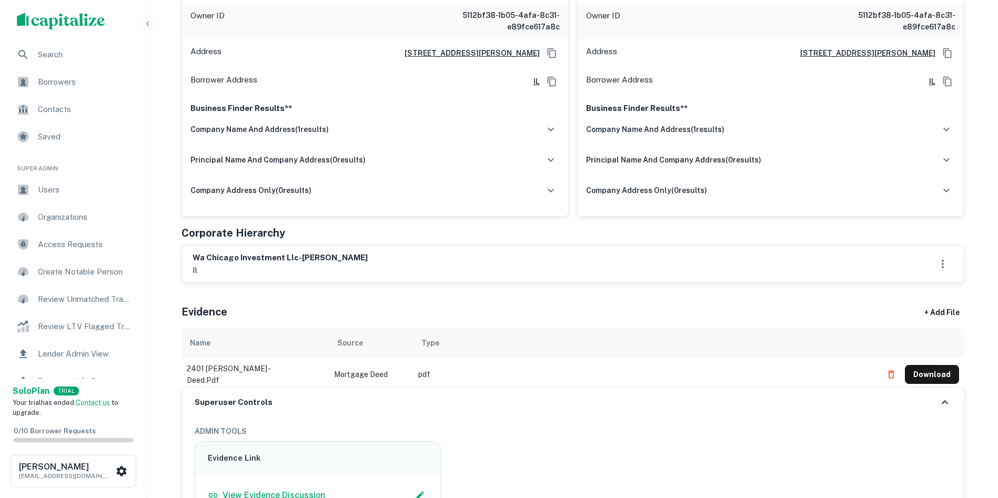
click at [796, 310] on div "Evidence + Add File" at bounding box center [572, 309] width 783 height 37
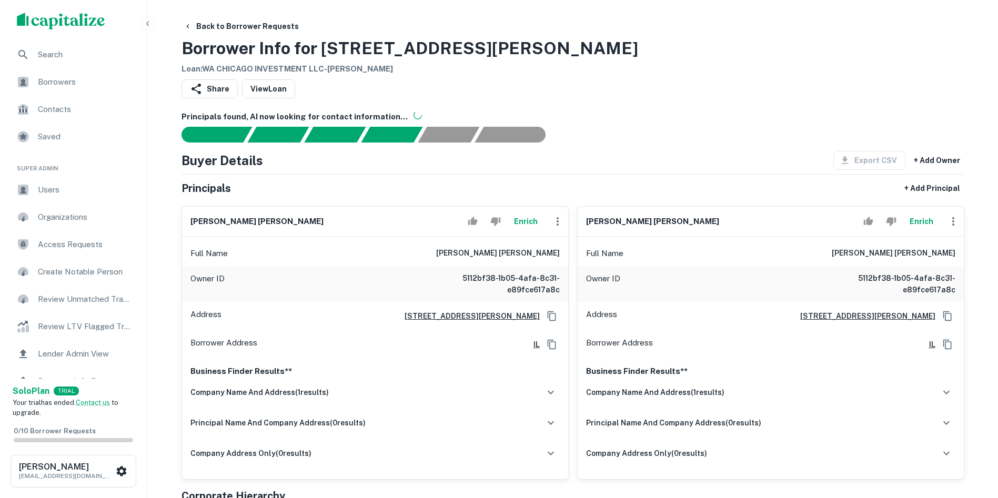
scroll to position [53, 0]
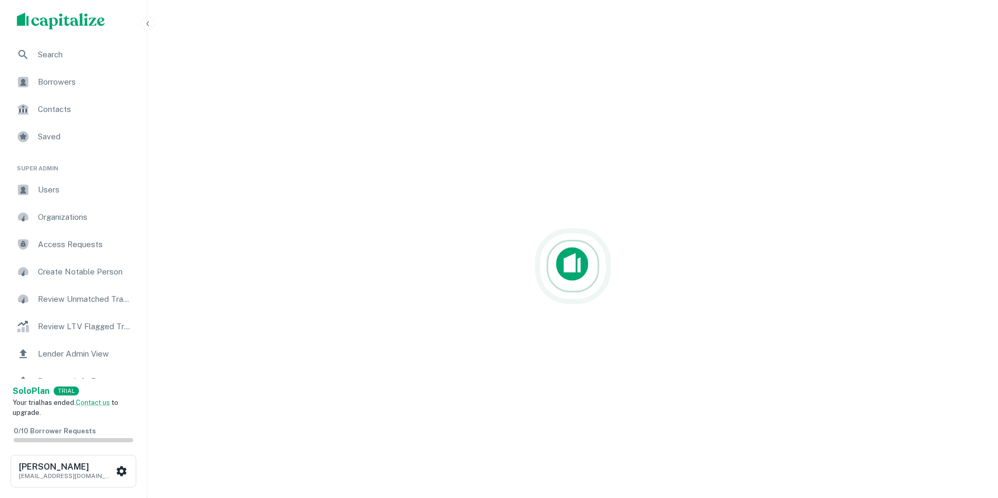
scroll to position [25, 0]
click at [977, 98] on div "Search Borrowers Contacts Saved Super Admin Users Organizations Access Requests…" at bounding box center [499, 236] width 998 height 523
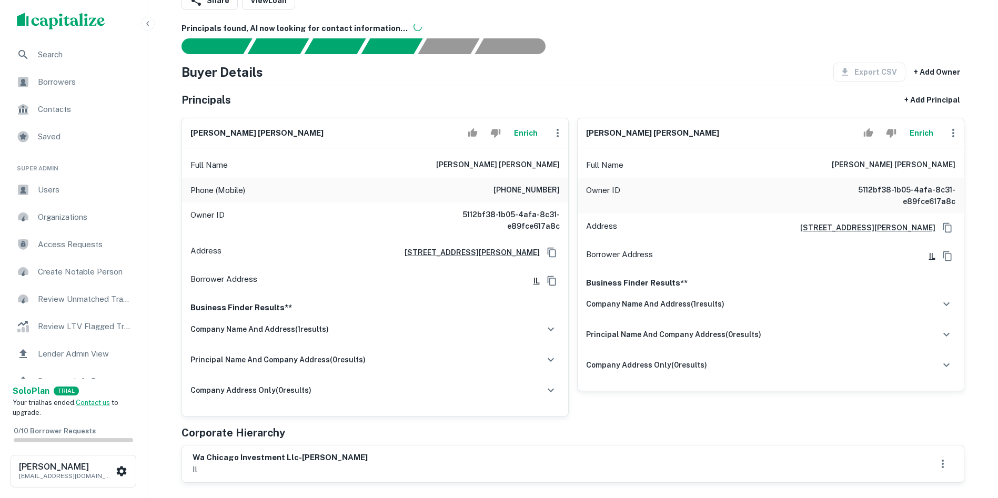
scroll to position [105, 0]
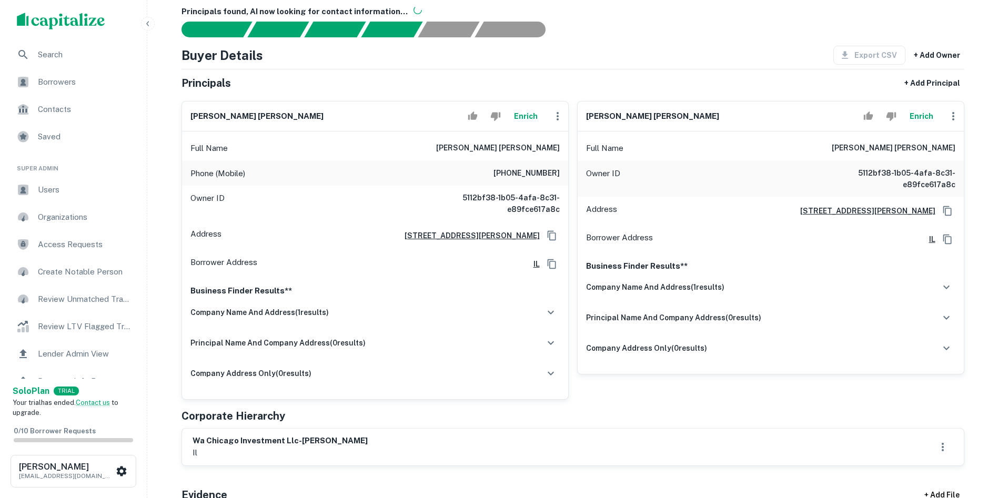
click at [211, 117] on h6 "wendy peiyi mui" at bounding box center [256, 116] width 133 height 12
click at [209, 117] on h6 "wendy peiyi mui" at bounding box center [256, 116] width 133 height 12
click at [208, 116] on h6 "wendy peiyi mui" at bounding box center [256, 116] width 133 height 12
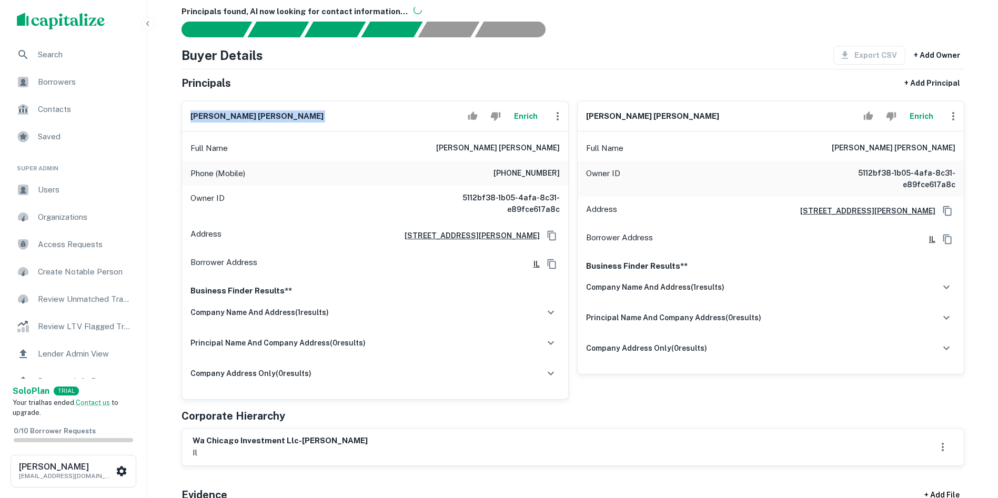
click at [208, 116] on h6 "wendy peiyi mui" at bounding box center [256, 116] width 133 height 12
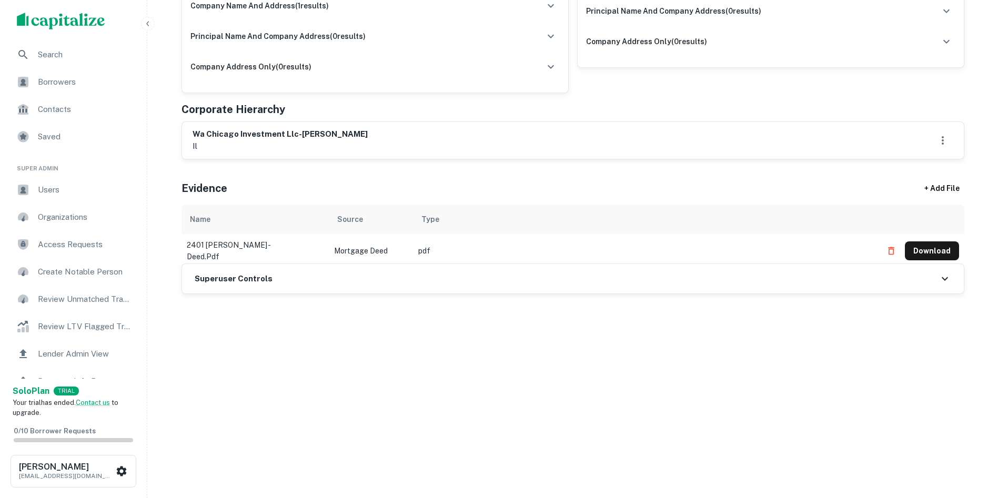
scroll to position [526, 0]
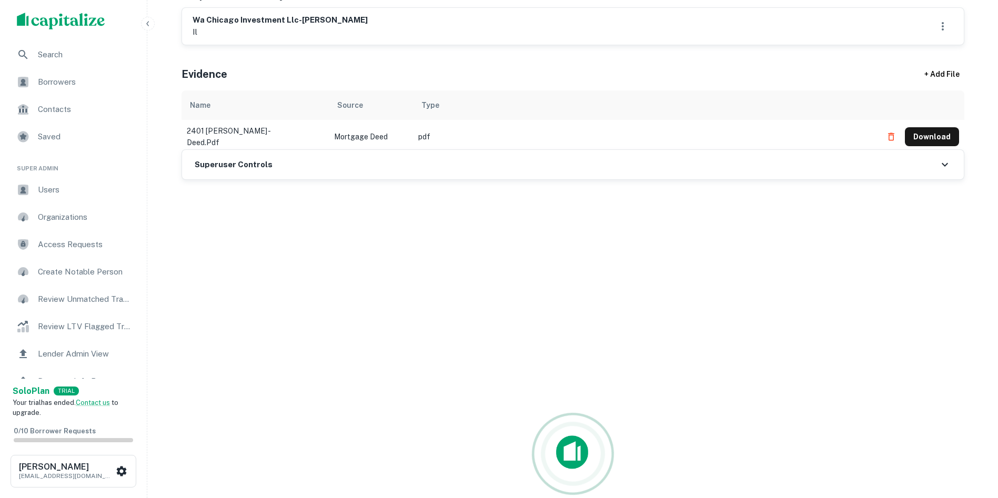
click at [217, 166] on h6 "Superuser Controls" at bounding box center [234, 165] width 78 height 12
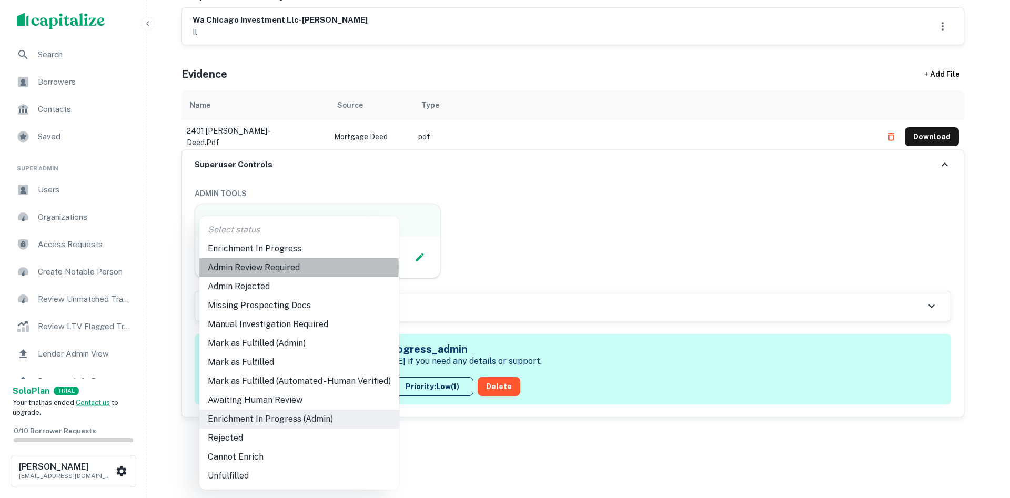
click at [282, 267] on li "Admin Review Required" at bounding box center [299, 267] width 200 height 19
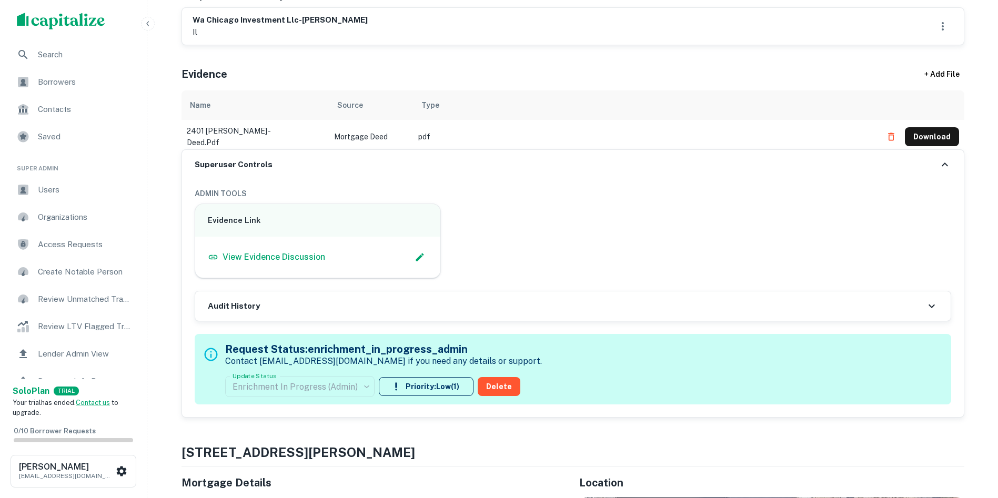
click at [314, 381] on div "Enrichment In Progress (Admin)" at bounding box center [299, 386] width 149 height 29
click at [586, 257] on div "Evidence Link View Evidence Discussion" at bounding box center [568, 237] width 765 height 84
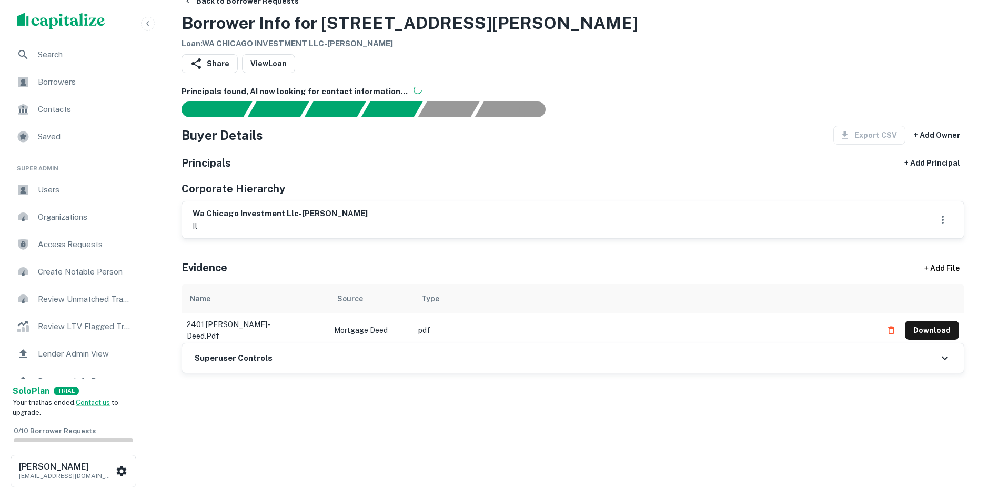
click at [244, 353] on h6 "Superuser Controls" at bounding box center [234, 358] width 78 height 12
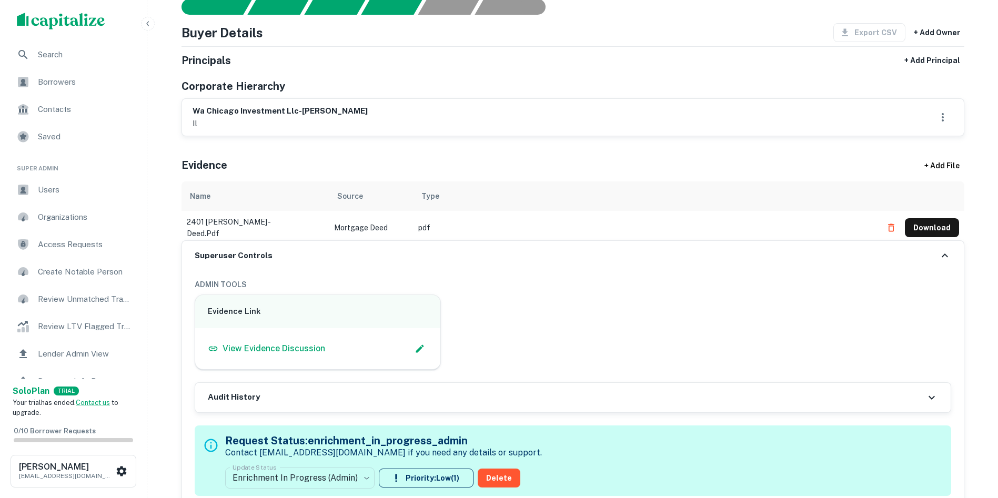
scroll to position [236, 0]
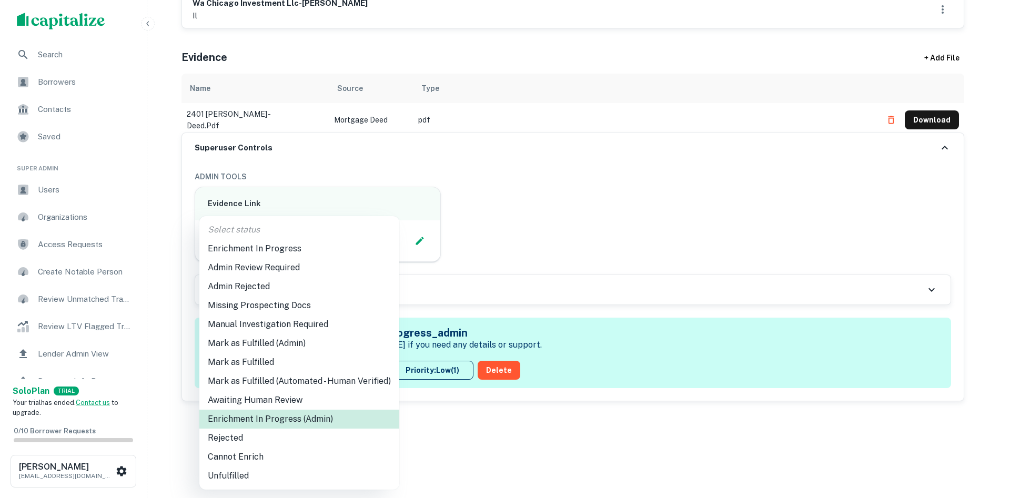
click at [270, 262] on body "Search Borrowers Contacts Saved Super Admin Users Organizations Access Requests…" at bounding box center [505, 13] width 1010 height 498
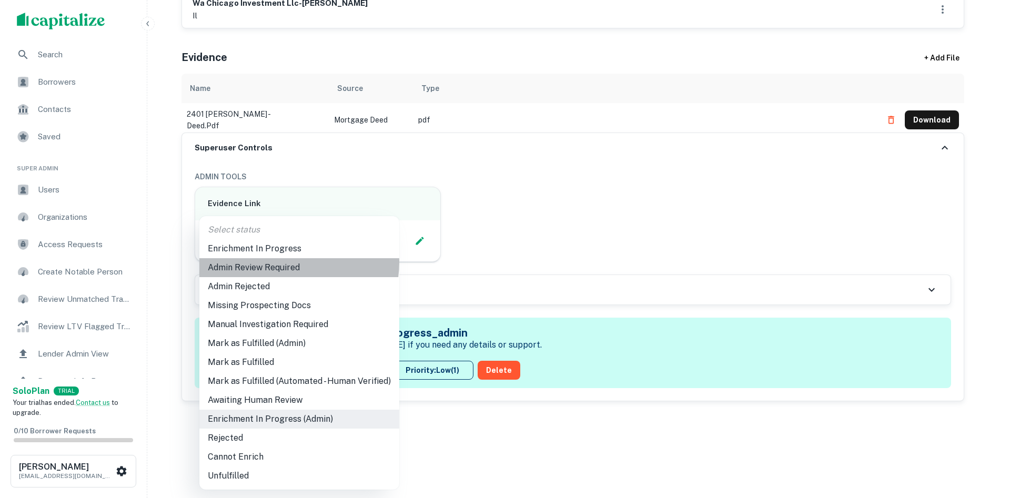
click at [285, 262] on li "Admin Review Required" at bounding box center [299, 267] width 200 height 19
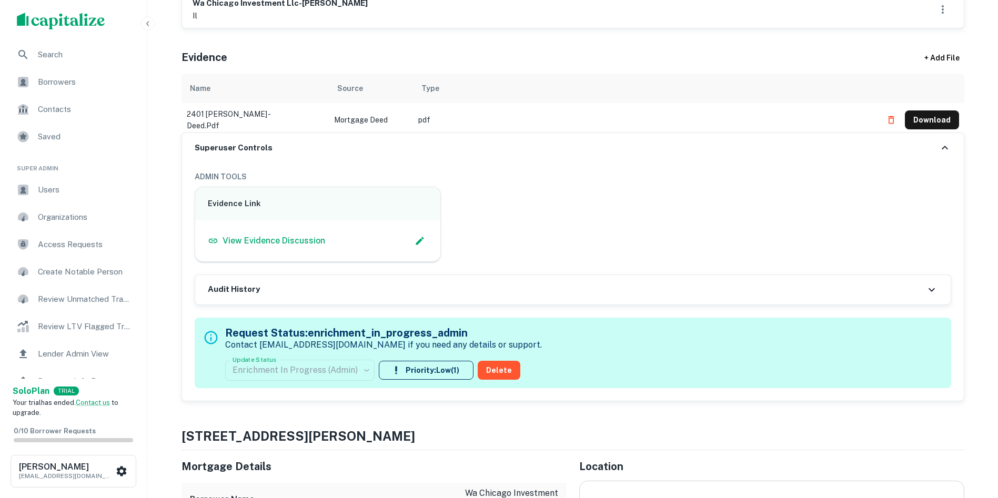
click at [522, 248] on div "Evidence Link View Evidence Discussion" at bounding box center [568, 220] width 765 height 84
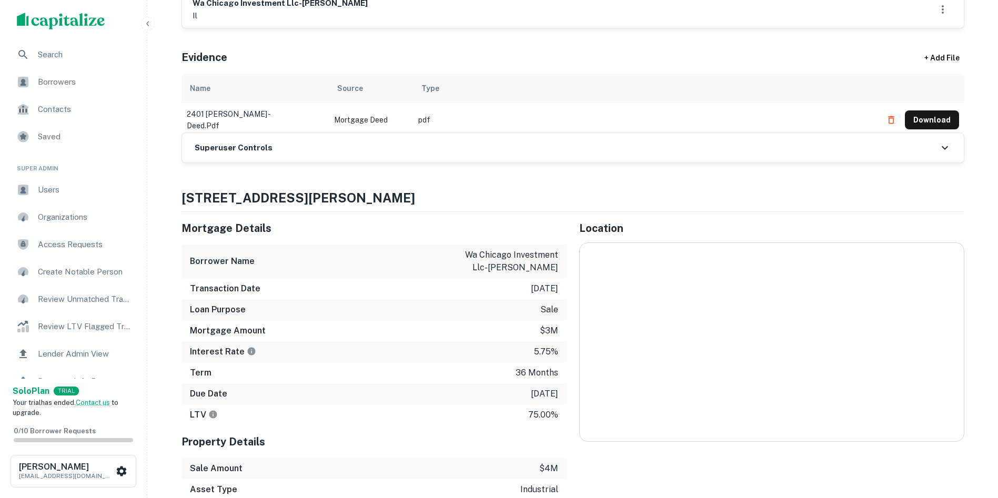
scroll to position [183, 0]
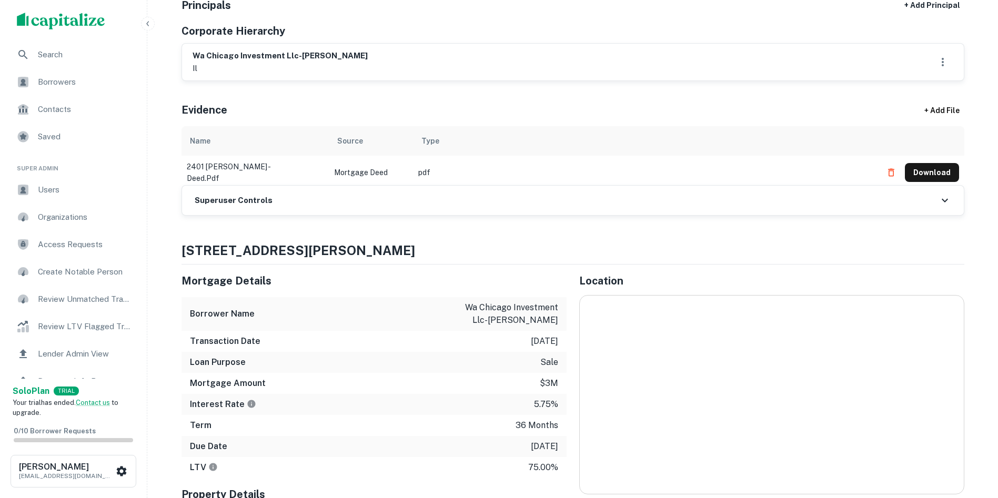
click at [247, 198] on h6 "Superuser Controls" at bounding box center [234, 201] width 78 height 12
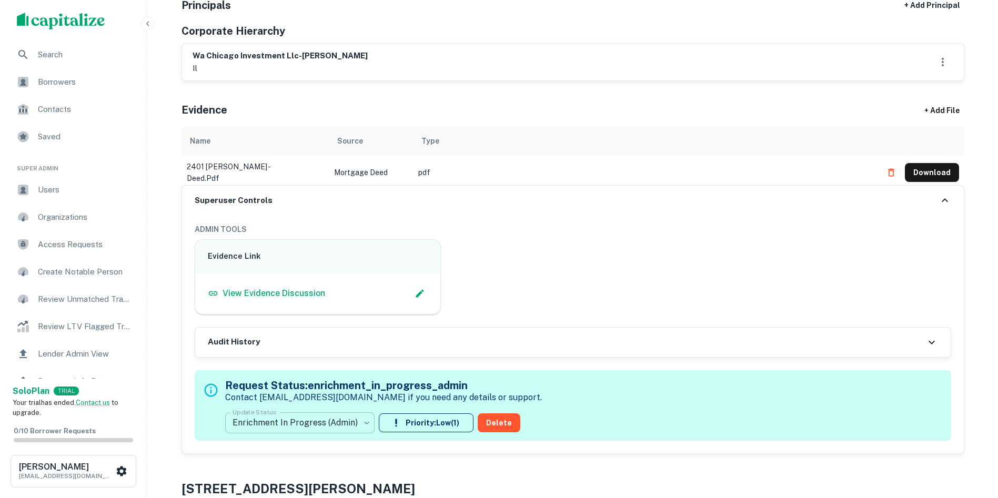
click at [278, 315] on body "Search Borrowers Contacts Saved Super Admin Users Organizations Access Requests…" at bounding box center [499, 66] width 998 height 498
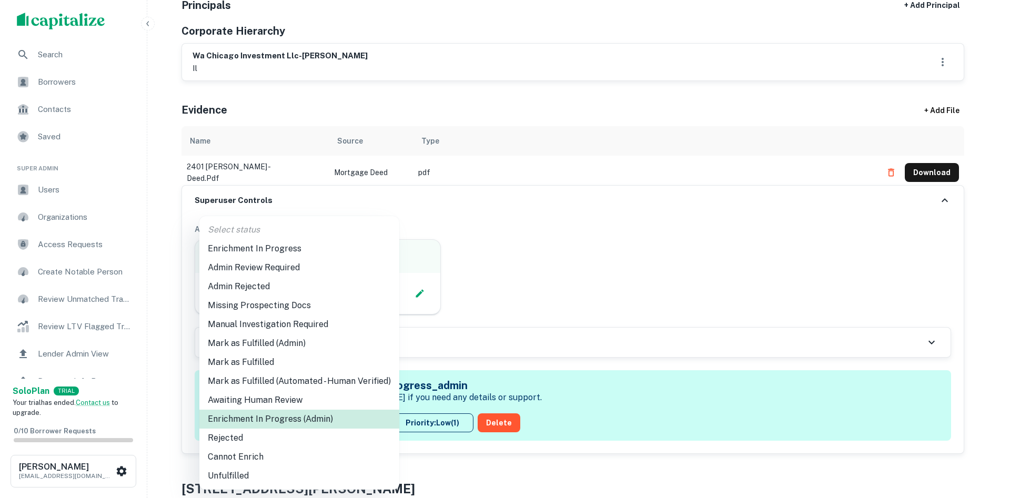
click at [586, 108] on div at bounding box center [505, 249] width 1010 height 498
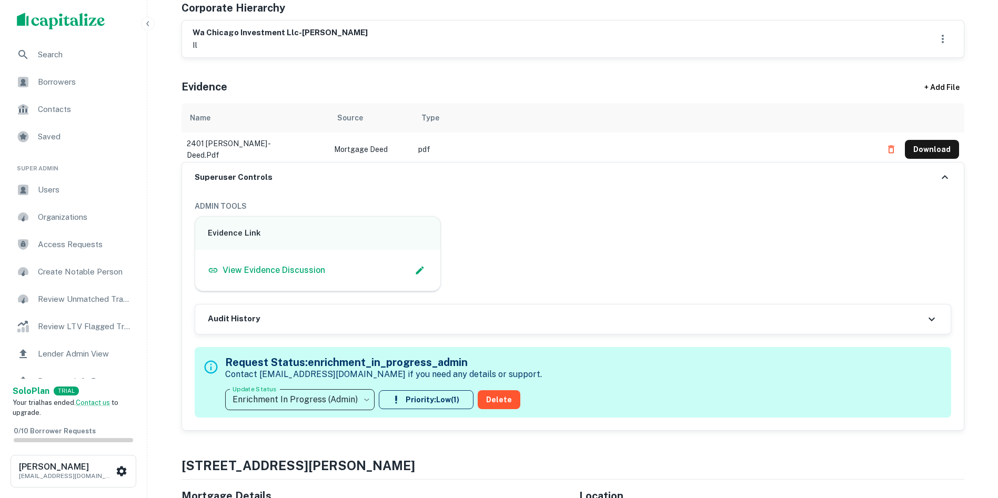
scroll to position [210, 0]
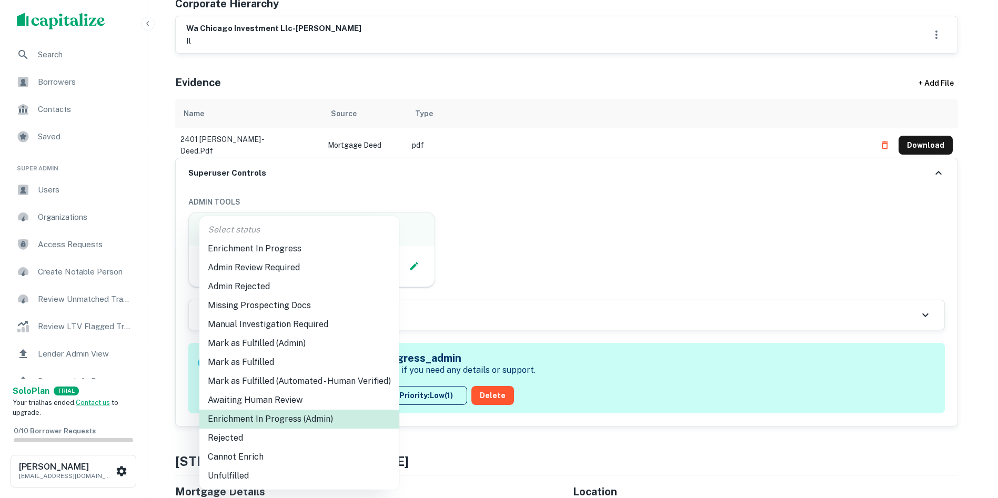
click at [312, 288] on body "Search Borrowers Contacts Saved Super Admin Users Organizations Access Requests…" at bounding box center [499, 39] width 998 height 498
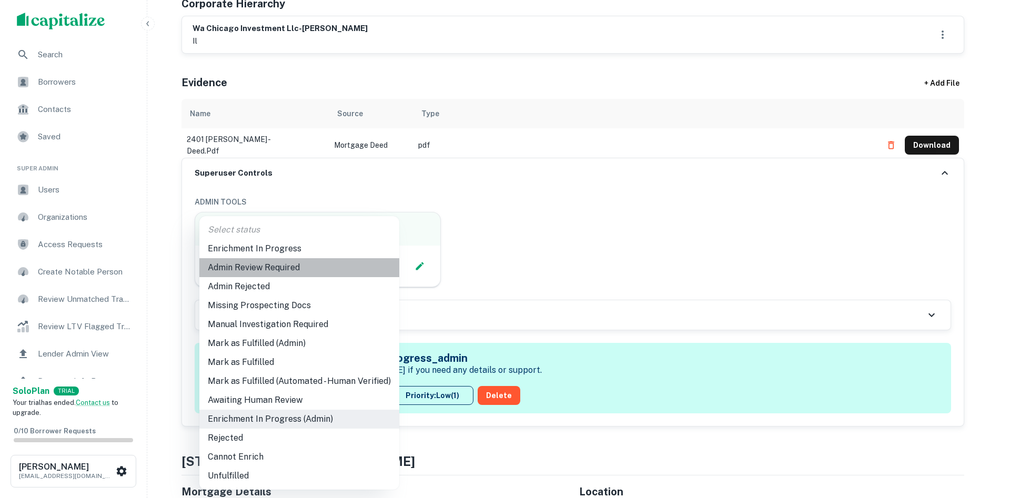
click at [324, 270] on li "Admin Review Required" at bounding box center [299, 267] width 200 height 19
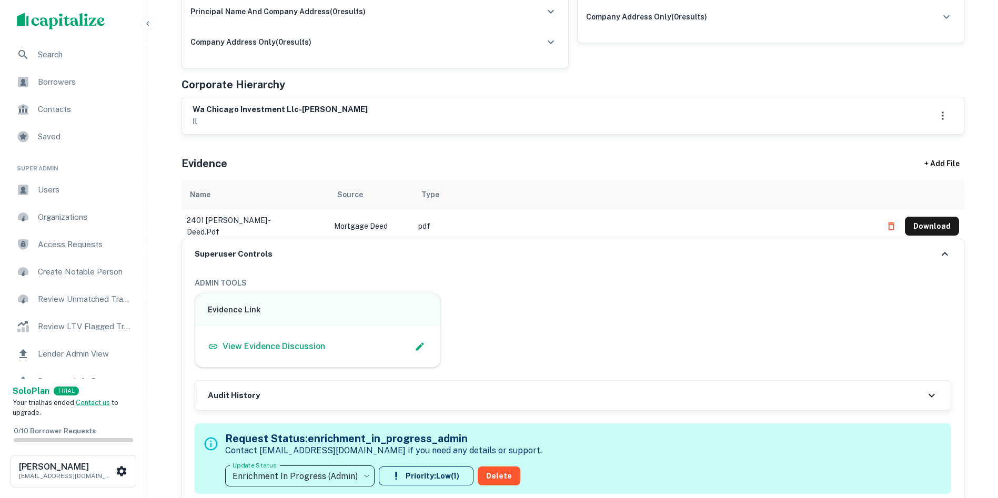
scroll to position [526, 0]
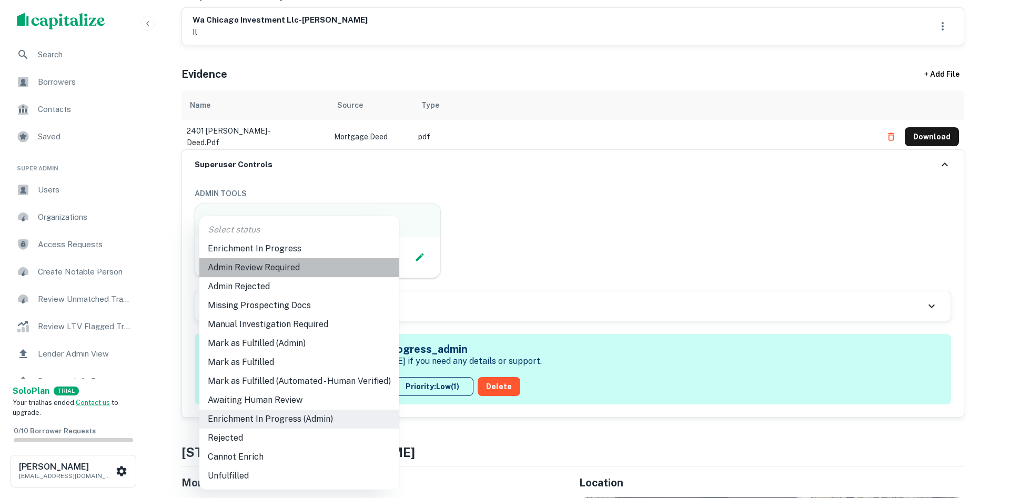
click at [326, 267] on li "Admin Review Required" at bounding box center [299, 267] width 200 height 19
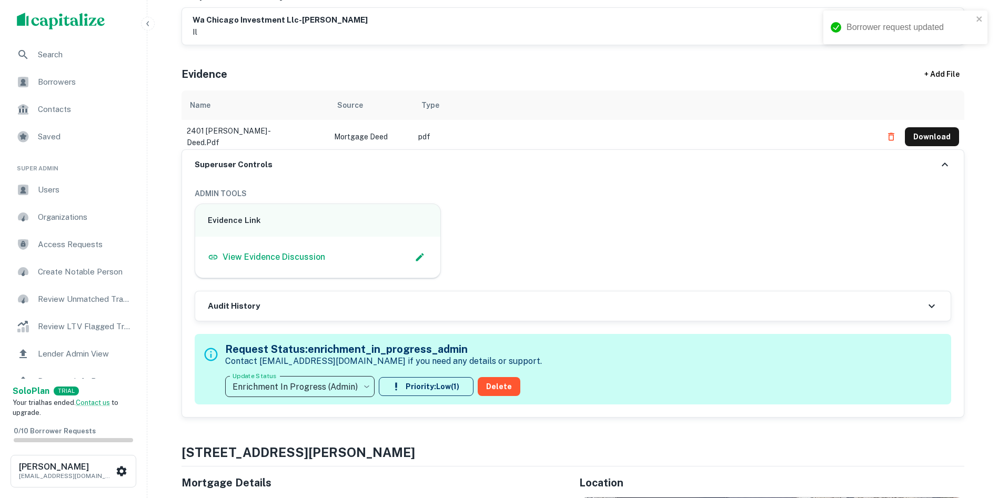
type input "**********"
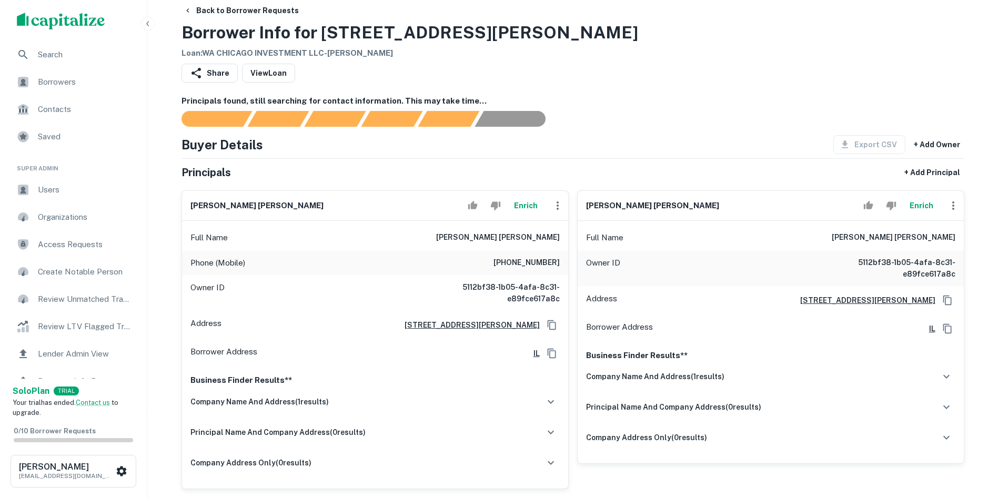
scroll to position [0, 0]
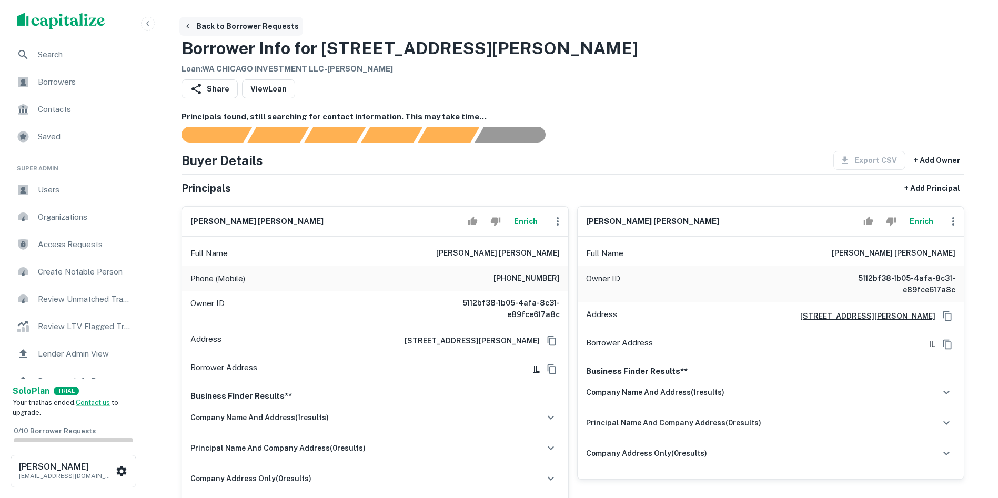
drag, startPoint x: 255, startPoint y: 28, endPoint x: 235, endPoint y: 16, distance: 22.6
click at [255, 28] on button "Back to Borrower Requests" at bounding box center [241, 26] width 124 height 19
